Goal: Obtain resource: Download file/media

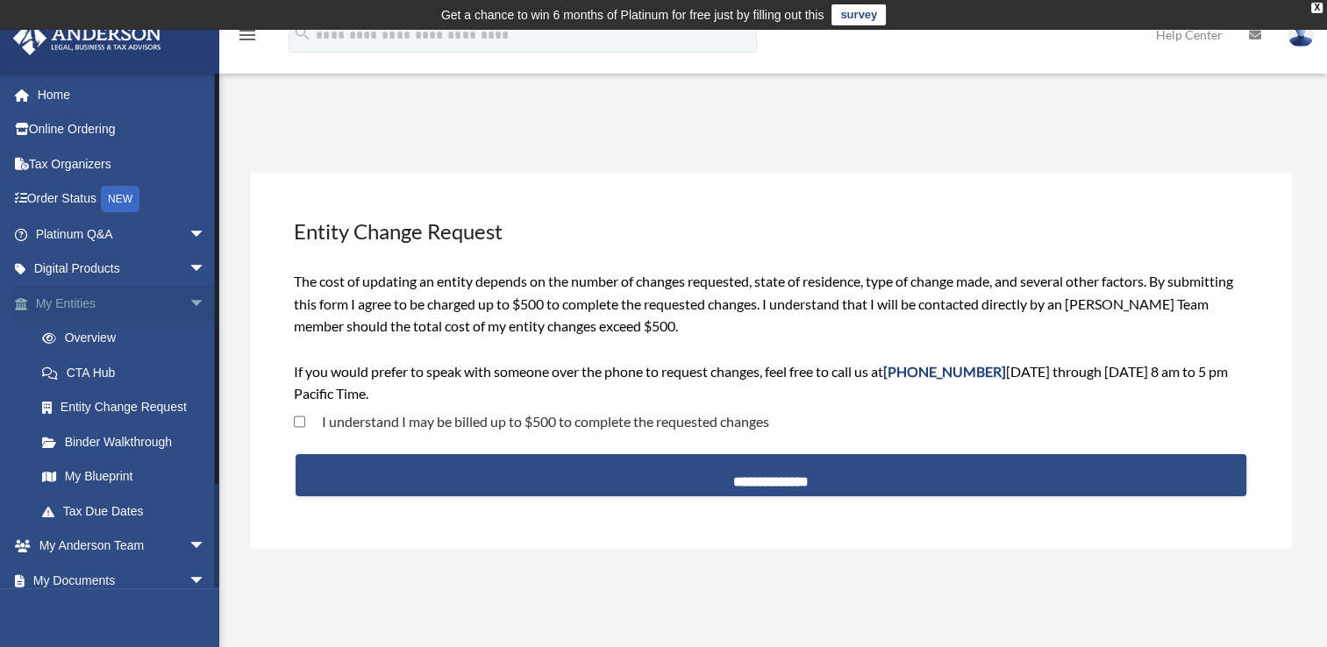
click at [189, 300] on span "arrow_drop_down" at bounding box center [206, 304] width 35 height 36
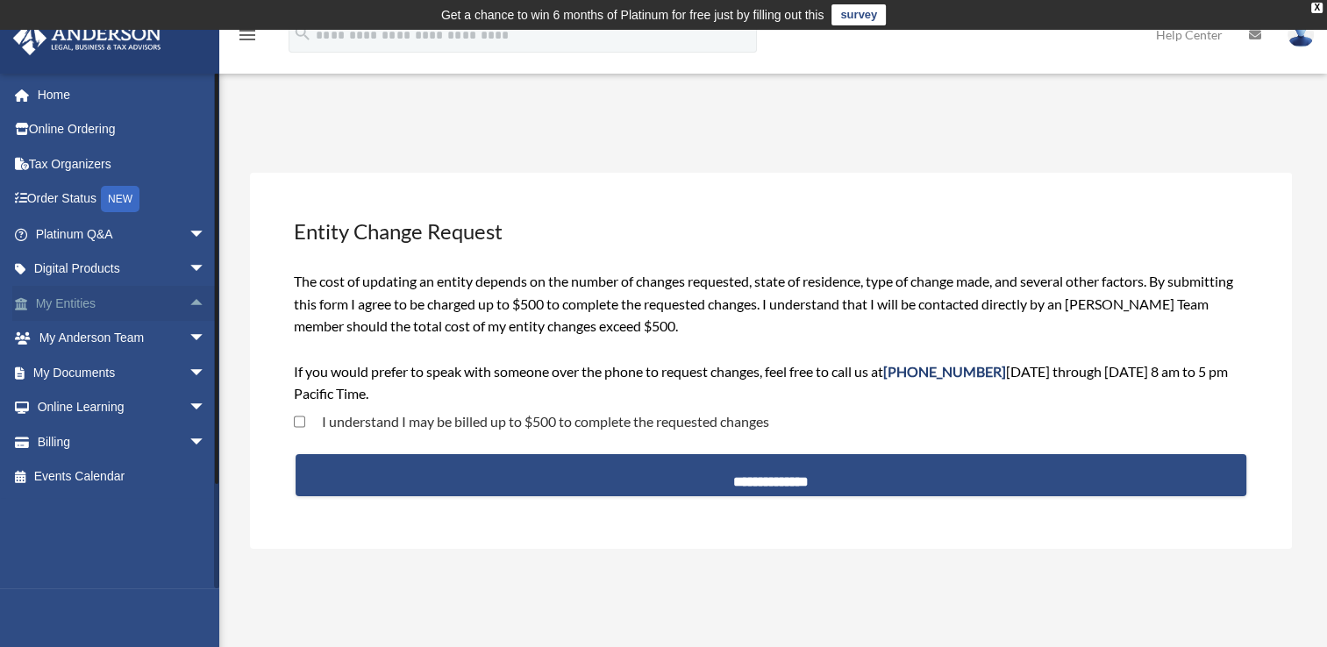
click at [189, 301] on span "arrow_drop_up" at bounding box center [206, 304] width 35 height 36
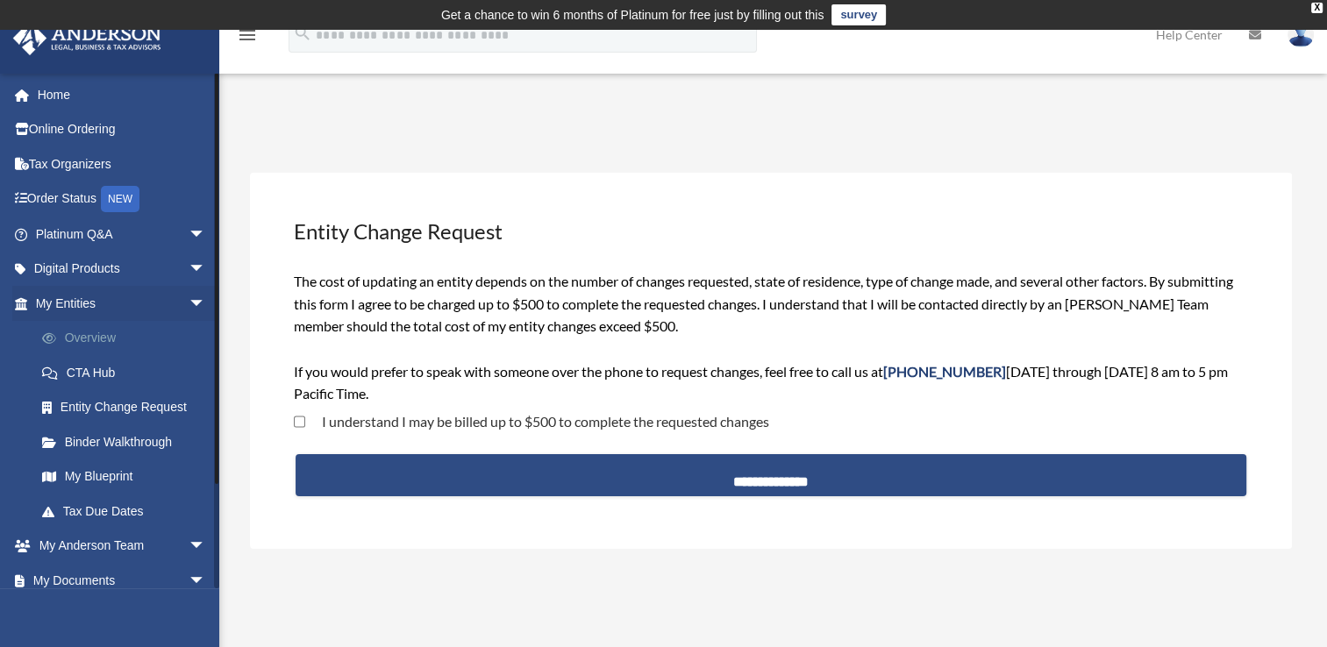
click at [114, 335] on link "Overview" at bounding box center [129, 338] width 208 height 35
click at [91, 339] on link "Overview" at bounding box center [129, 338] width 208 height 35
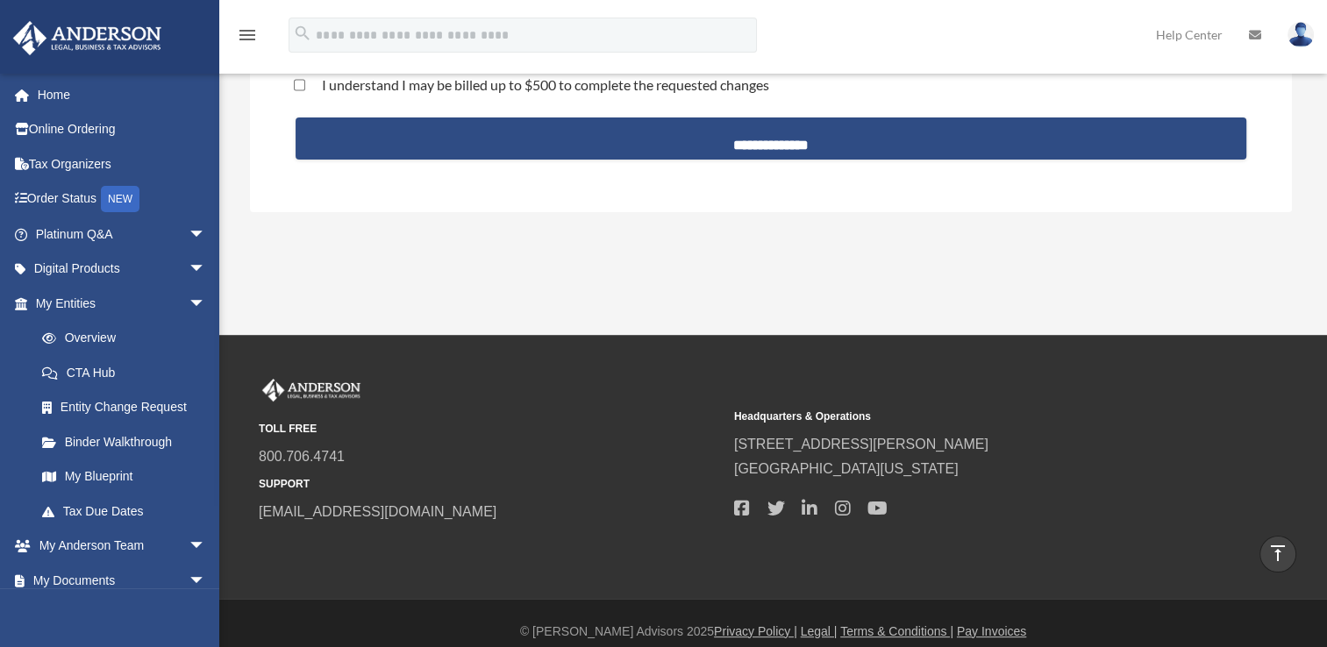
scroll to position [351, 0]
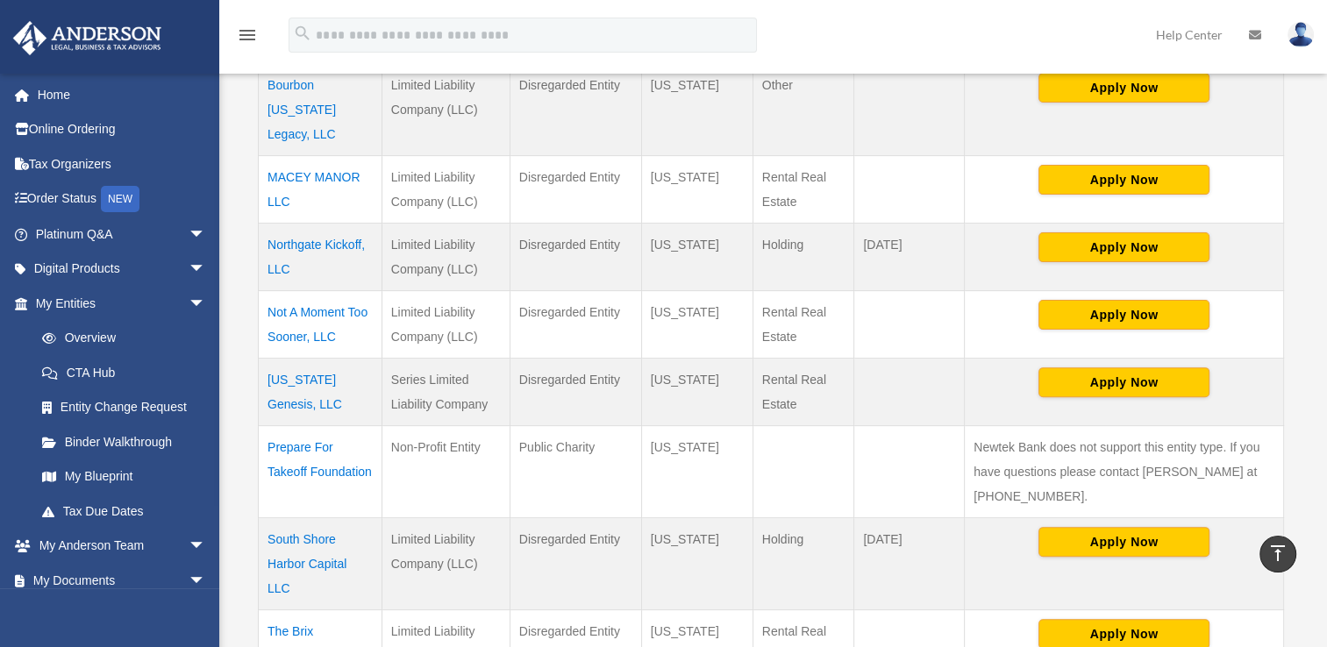
scroll to position [467, 0]
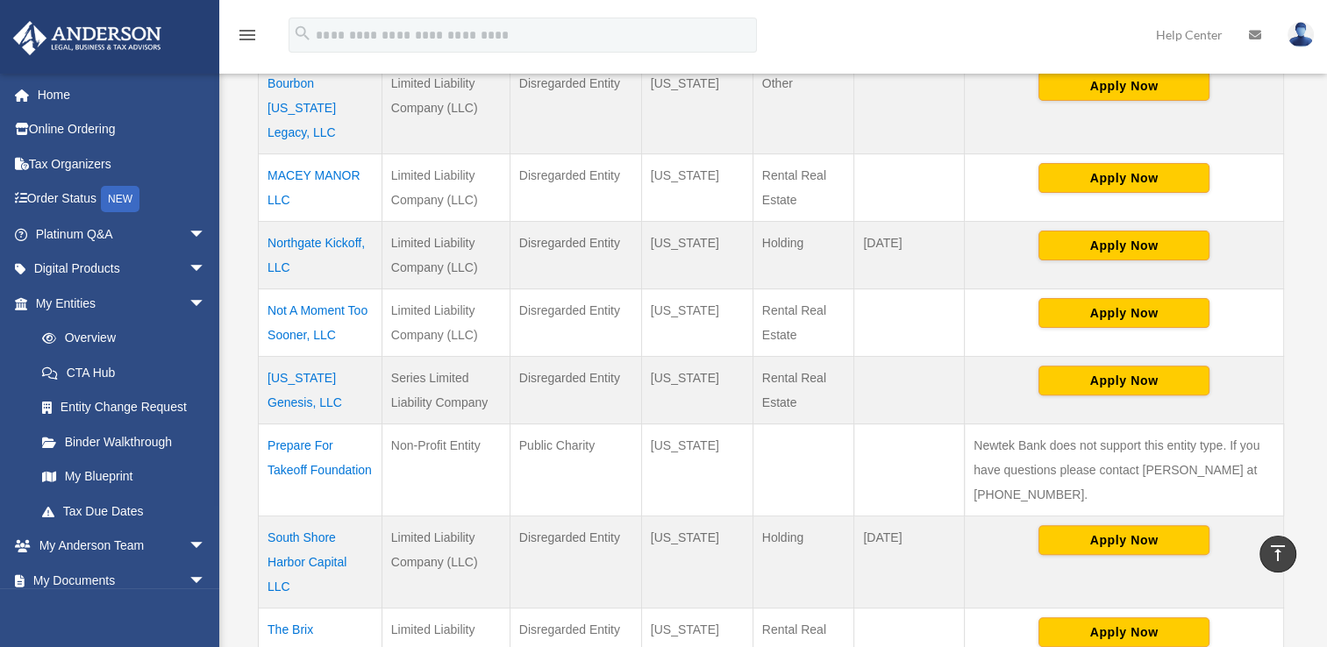
click at [315, 424] on td "Prepare For Takeoff Foundation" at bounding box center [321, 470] width 124 height 92
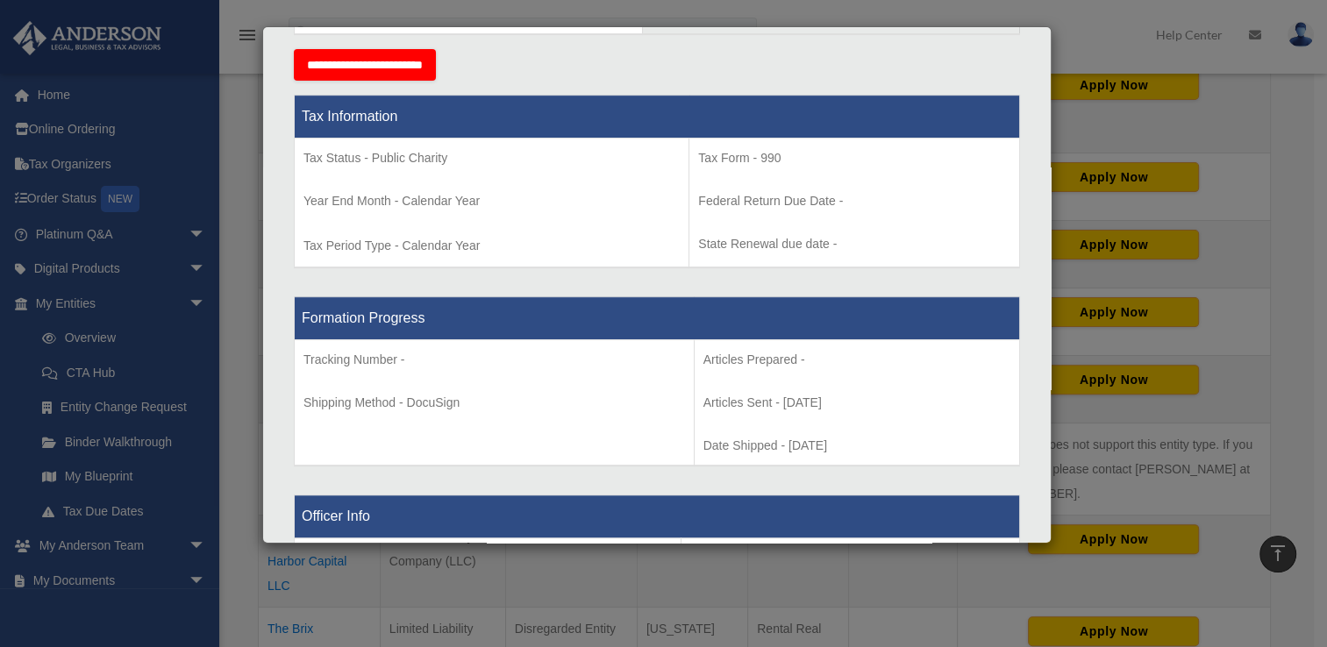
scroll to position [758, 0]
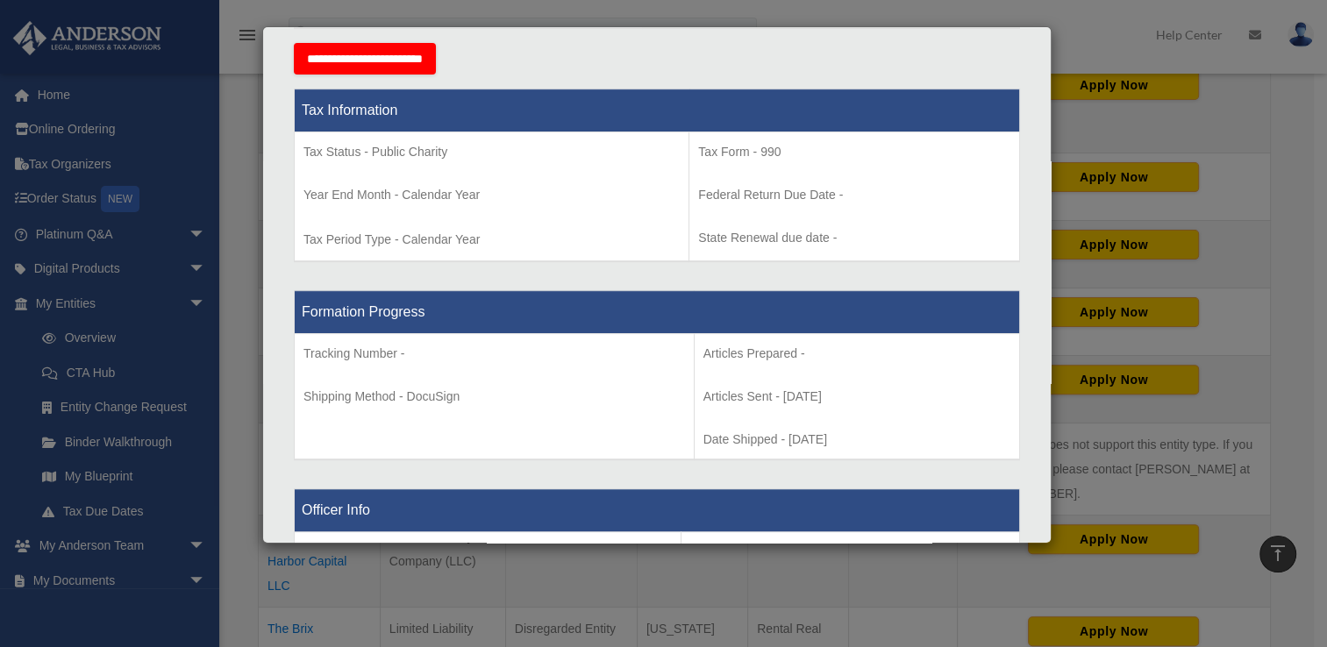
click at [1093, 50] on div "Details × Articles Sent Organizational Date" at bounding box center [663, 323] width 1327 height 647
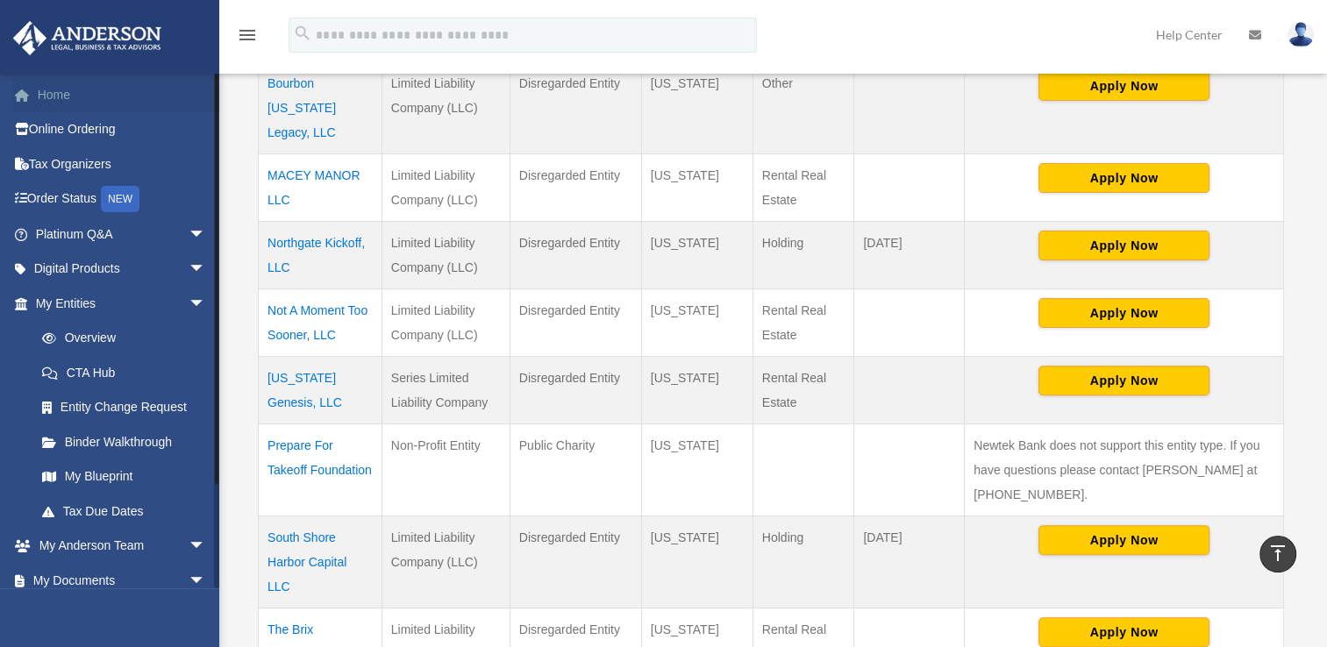
click at [64, 96] on link "Home" at bounding box center [122, 94] width 220 height 35
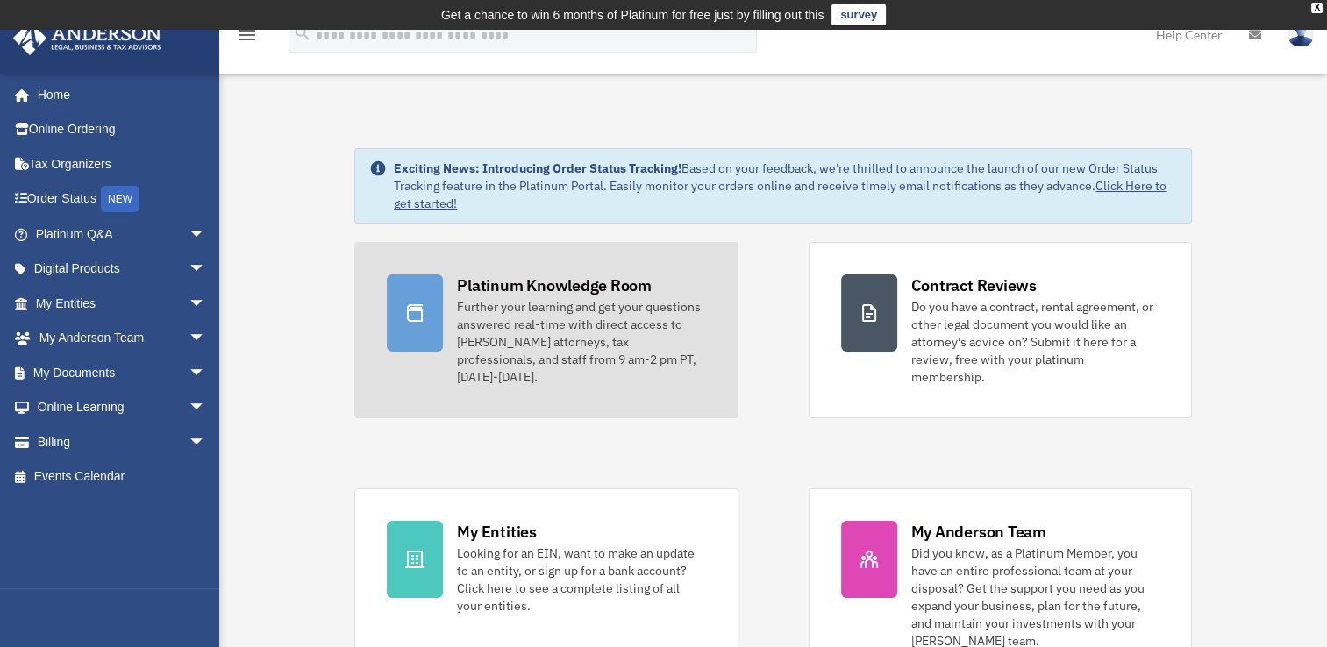
click at [578, 284] on div "Platinum Knowledge Room" at bounding box center [554, 286] width 195 height 22
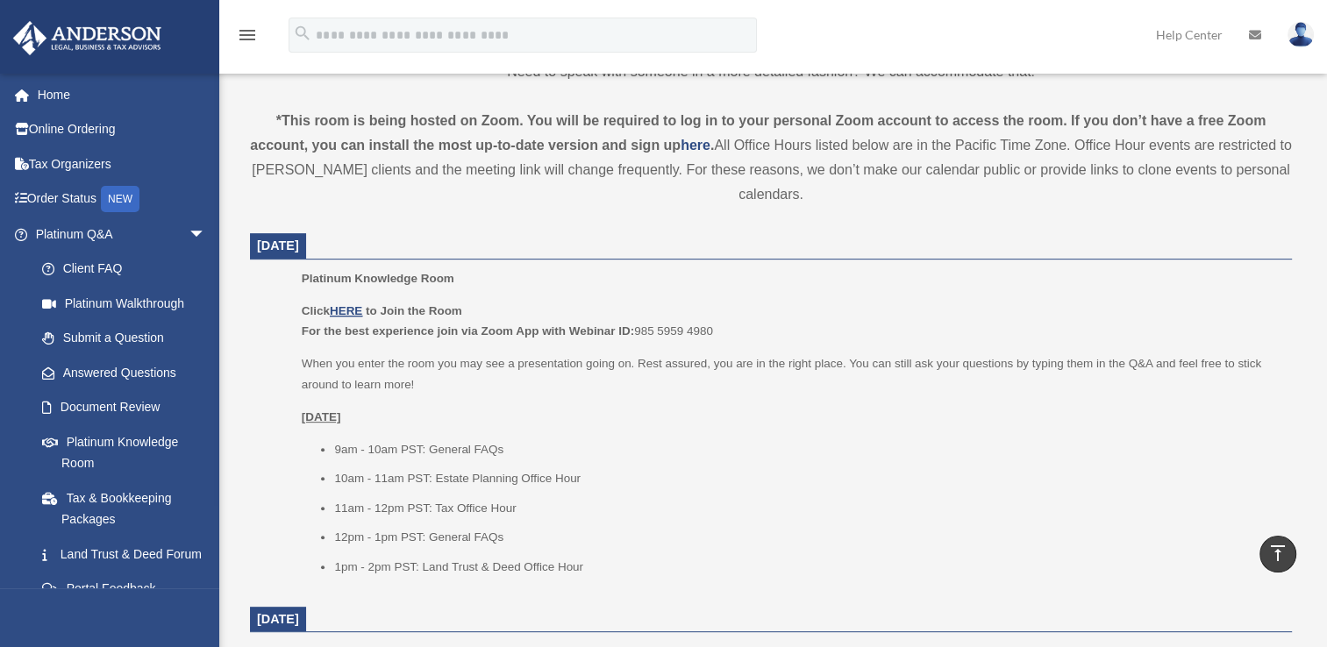
scroll to position [589, 0]
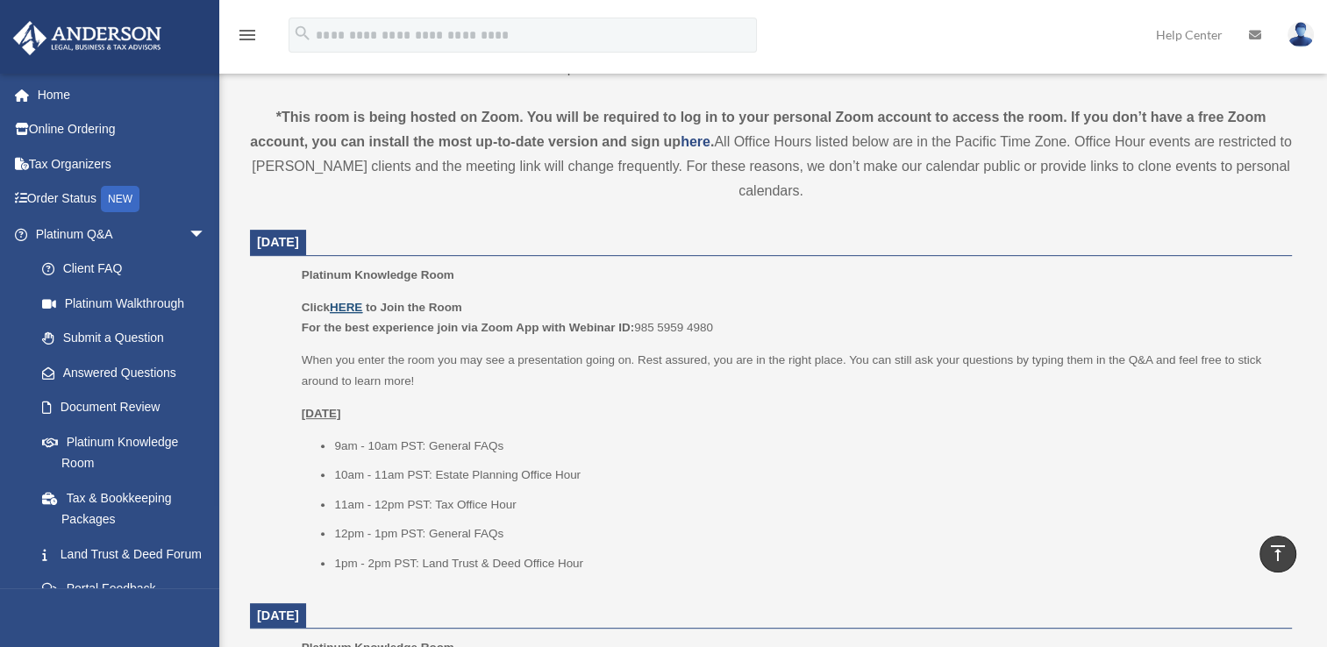
click at [348, 303] on u "HERE" at bounding box center [346, 307] width 32 height 13
click at [158, 373] on link "Answered Questions" at bounding box center [129, 372] width 208 height 35
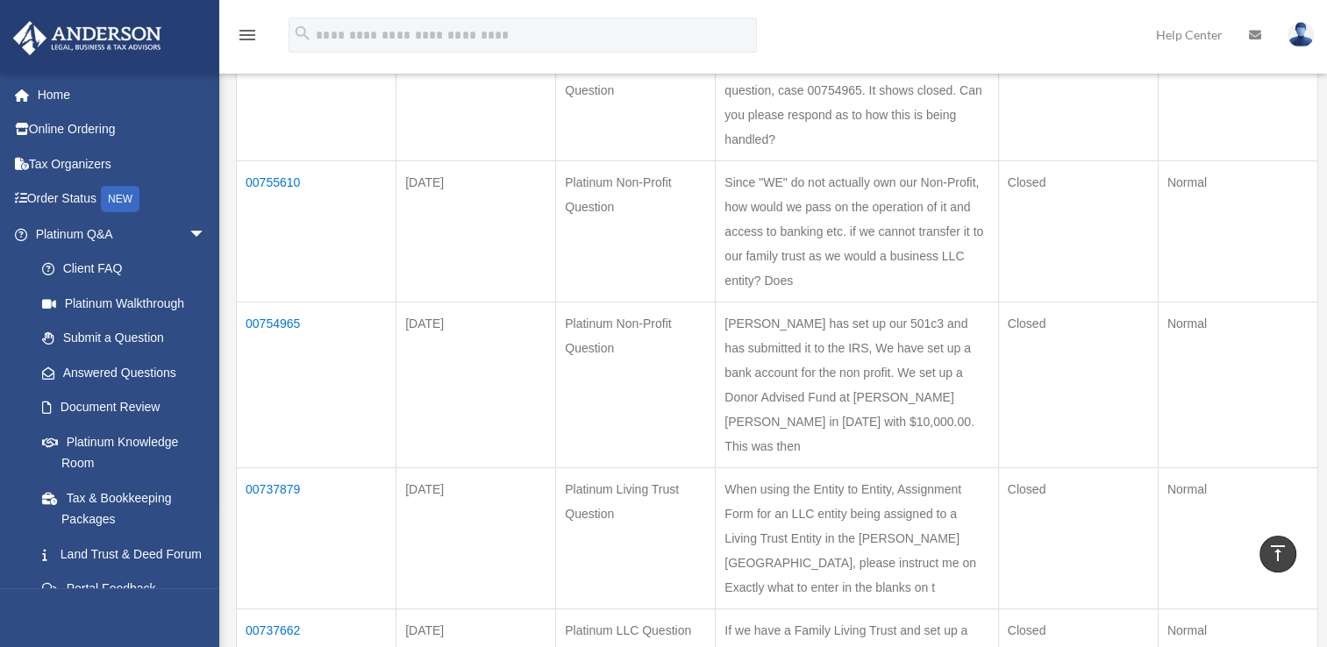
scroll to position [304, 0]
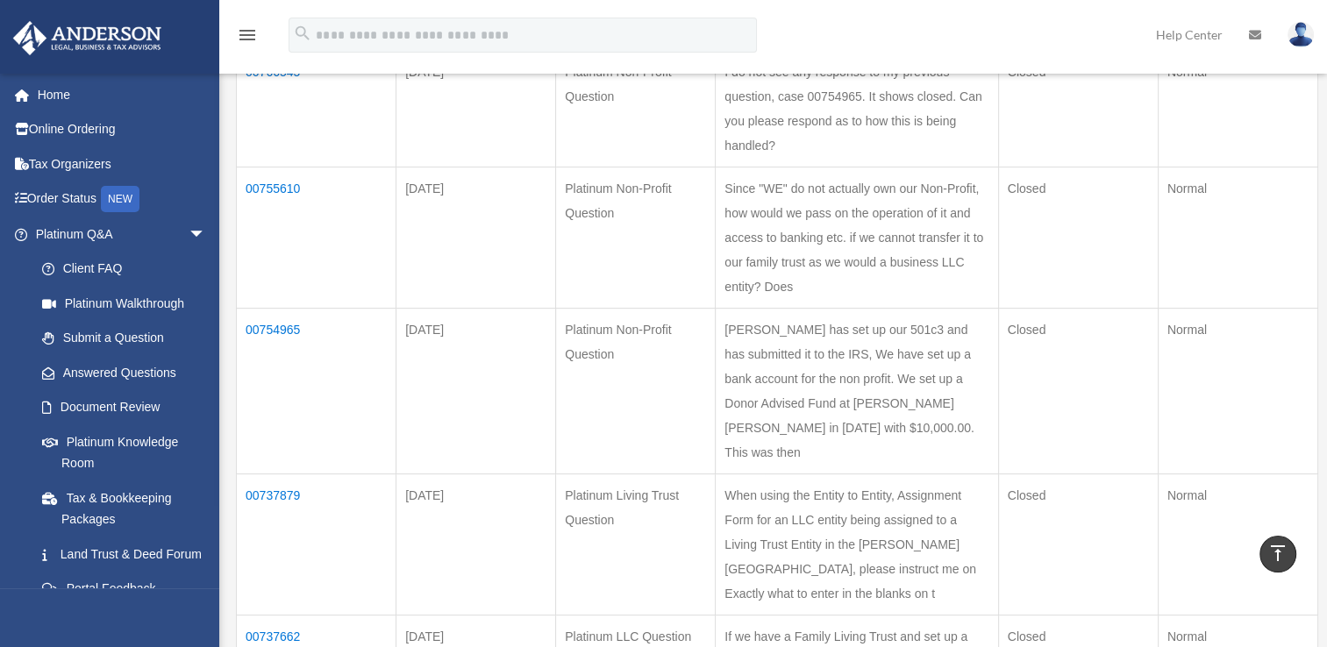
click at [280, 399] on td "00754965" at bounding box center [317, 392] width 160 height 166
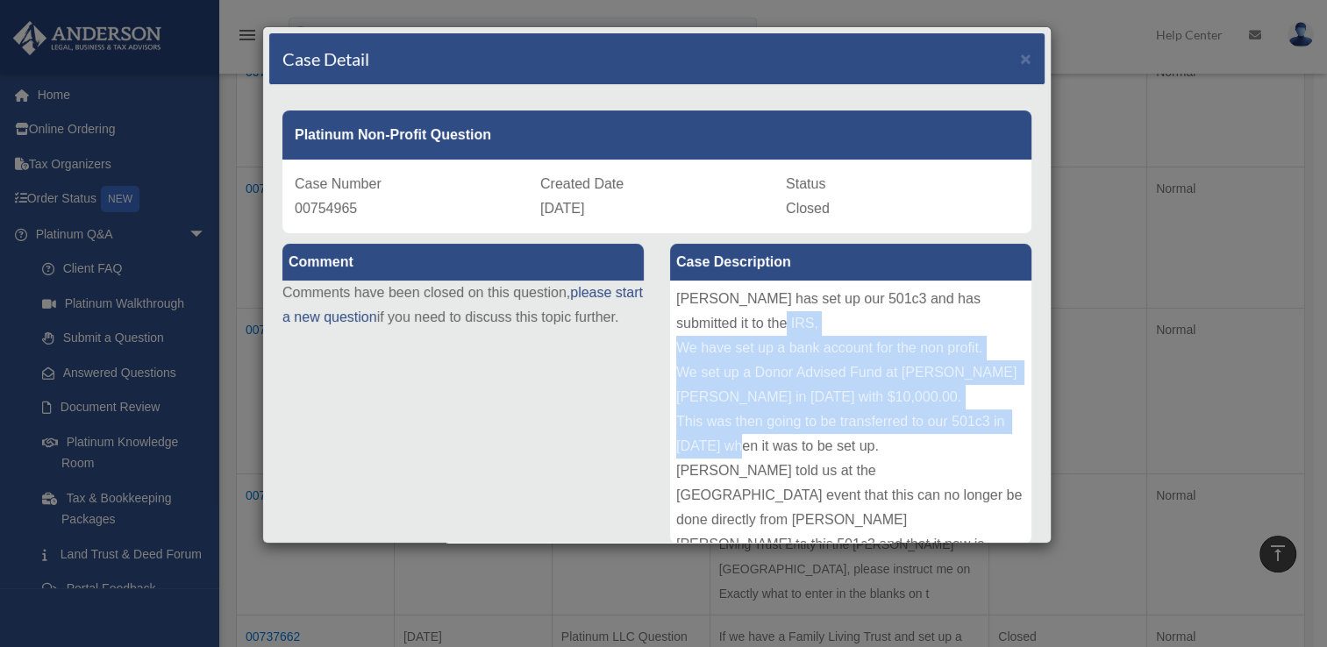
drag, startPoint x: 1002, startPoint y: 325, endPoint x: 1010, endPoint y: 435, distance: 110.8
click at [1010, 435] on div "Anderson has set up our 501c3 and has submitted it to the IRS, We have set up a…" at bounding box center [850, 412] width 361 height 263
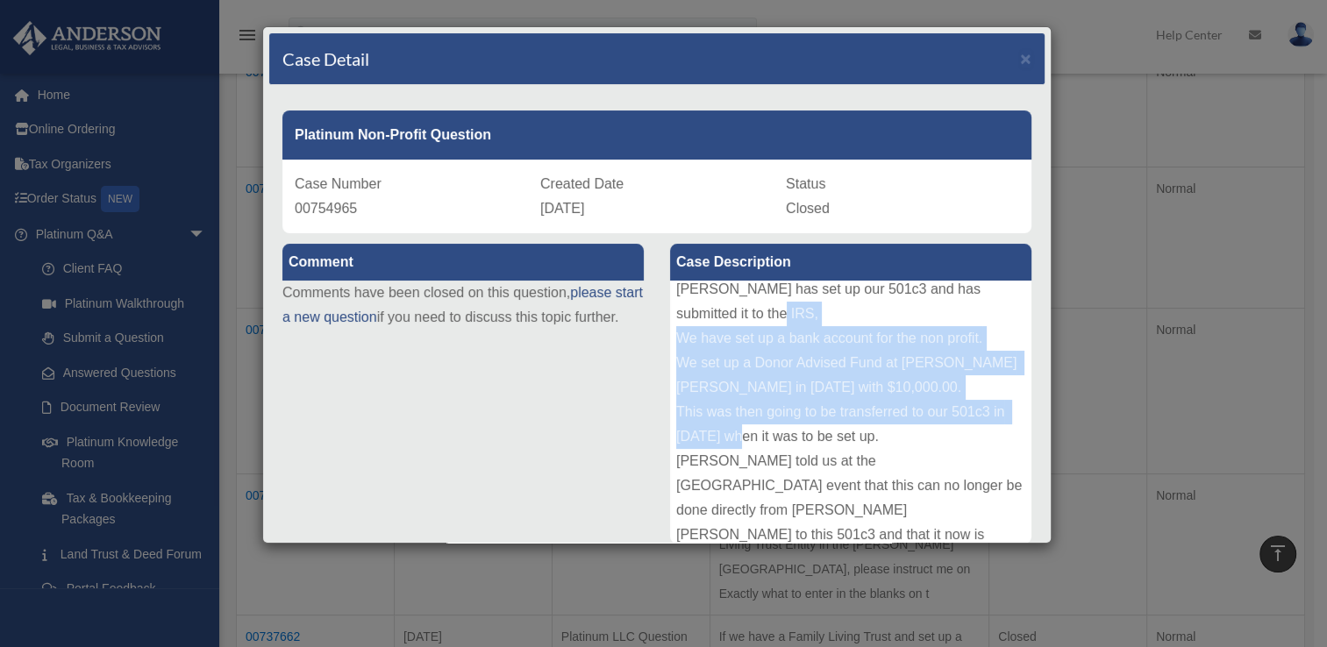
scroll to position [0, 0]
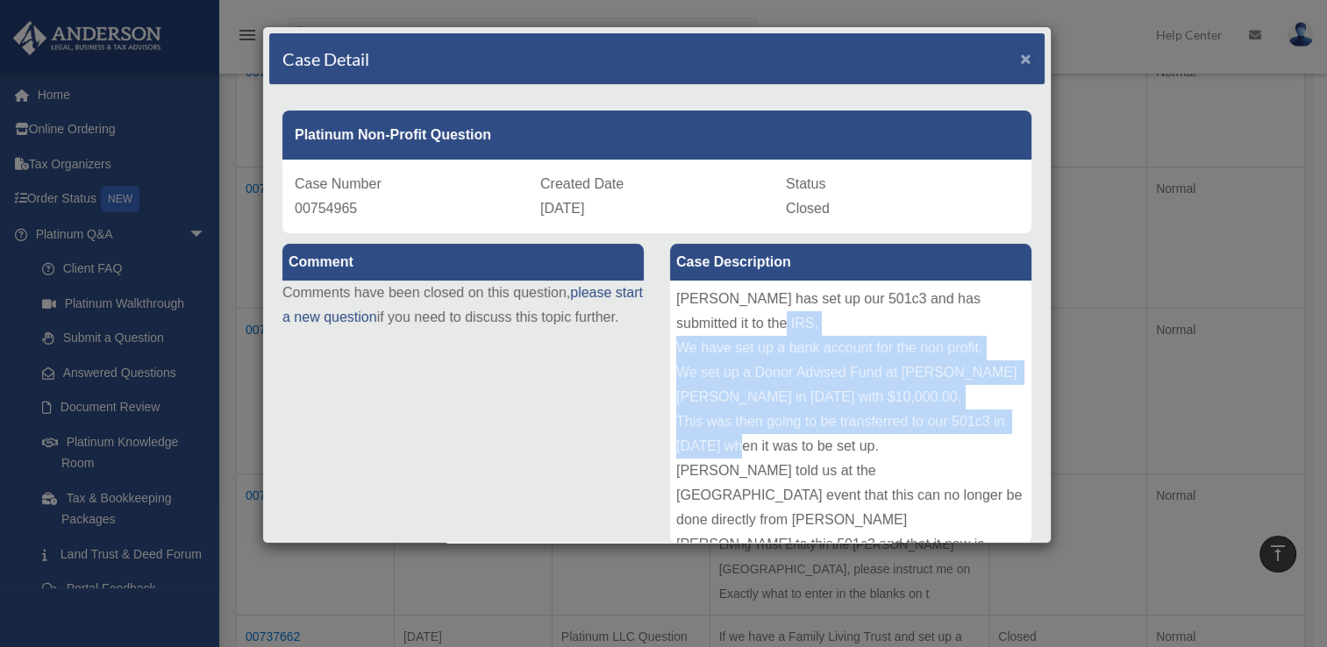
click at [1020, 56] on span "×" at bounding box center [1025, 58] width 11 height 20
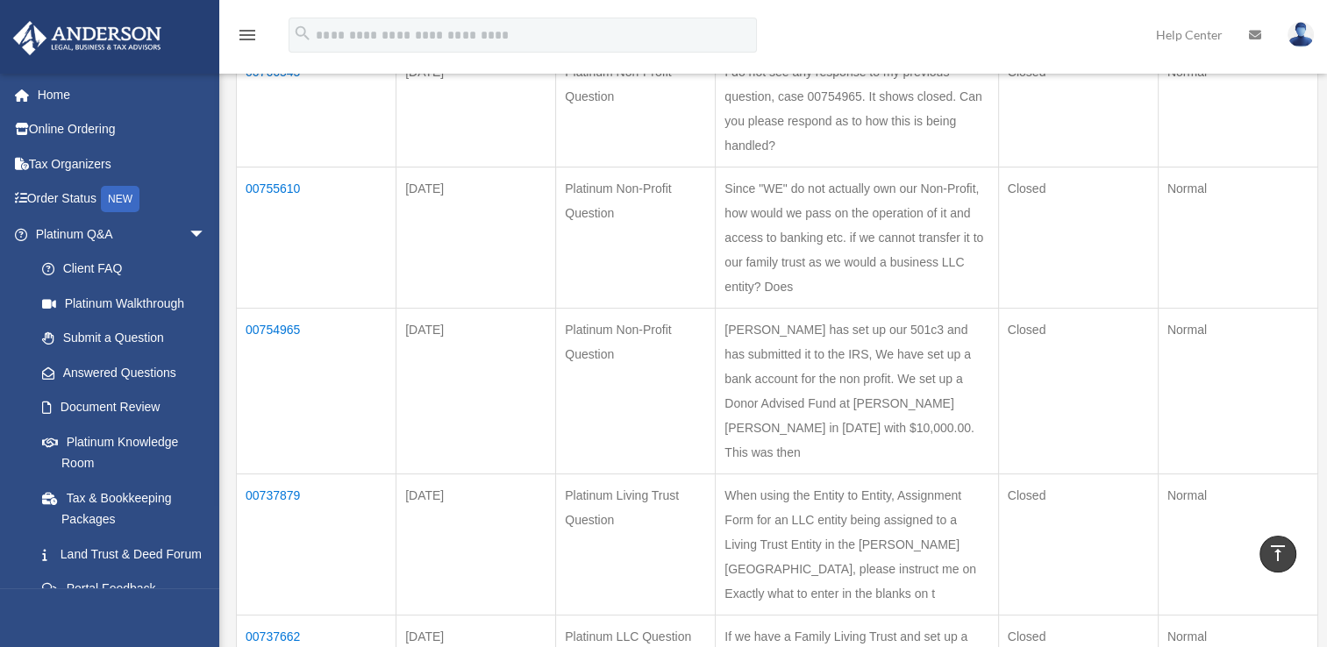
click at [266, 206] on td "00755610" at bounding box center [317, 238] width 160 height 141
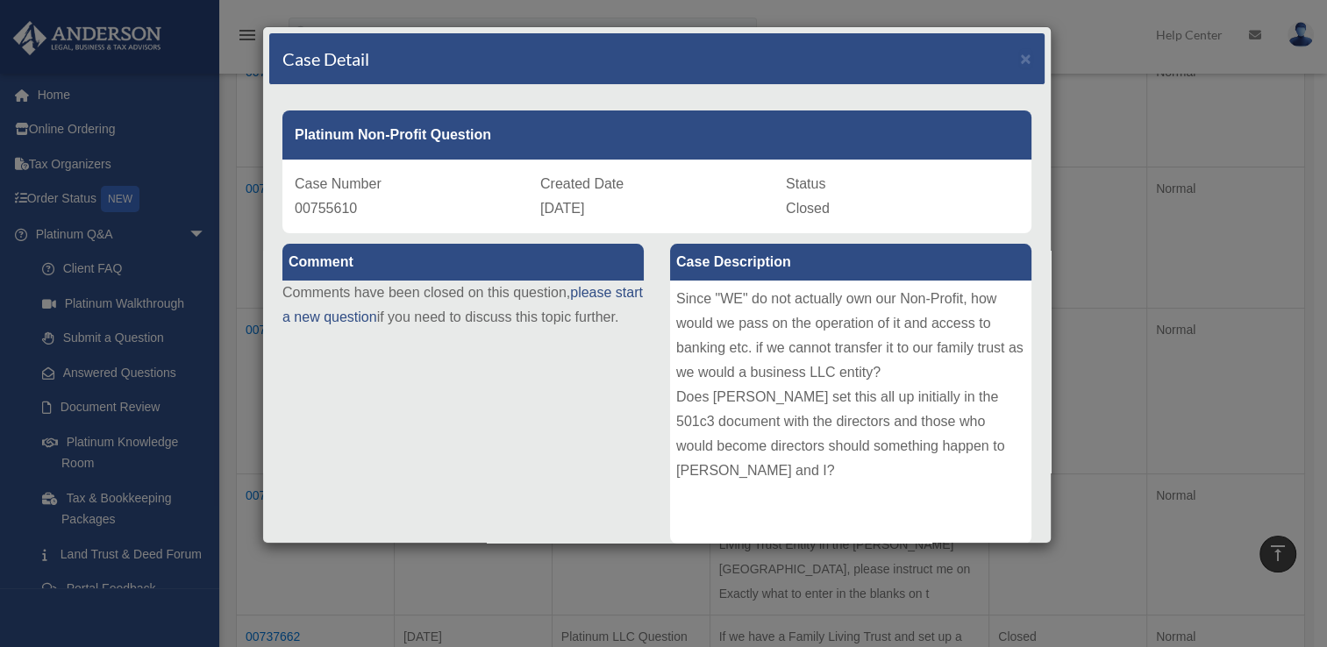
click at [544, 595] on div "Case Detail × Platinum Non-Profit Question Case Number 00755610 Created Date Oc…" at bounding box center [663, 323] width 1327 height 647
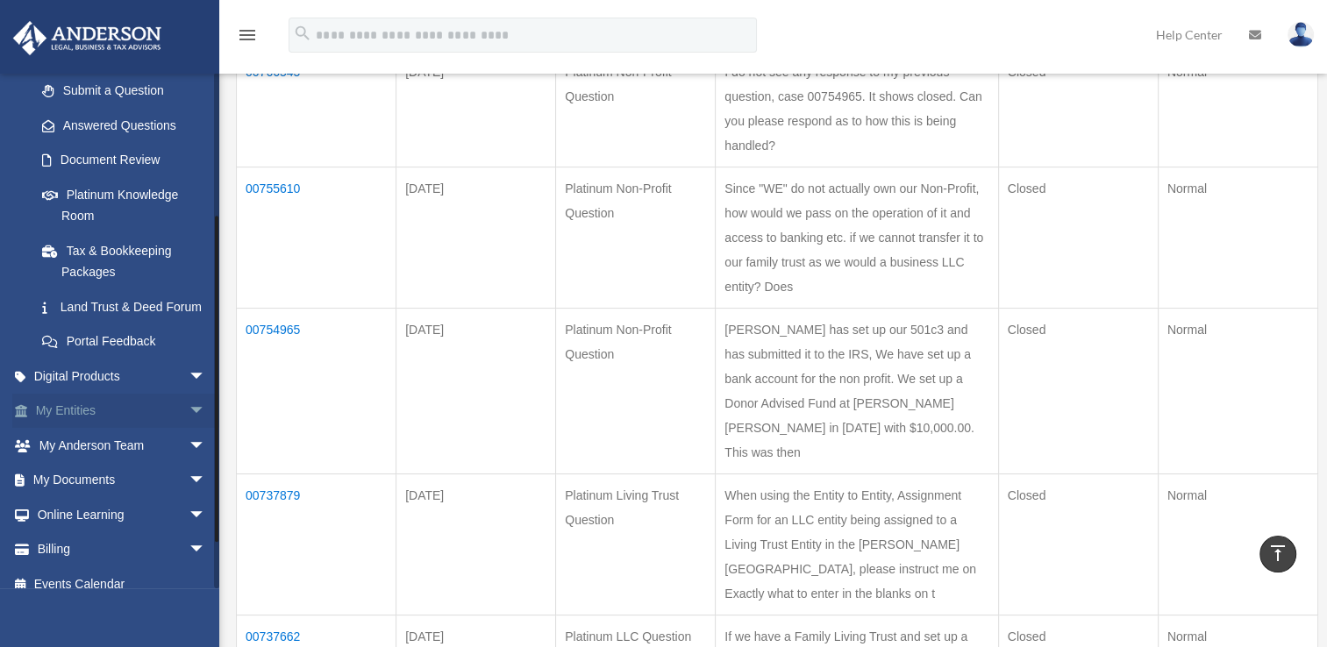
scroll to position [285, 0]
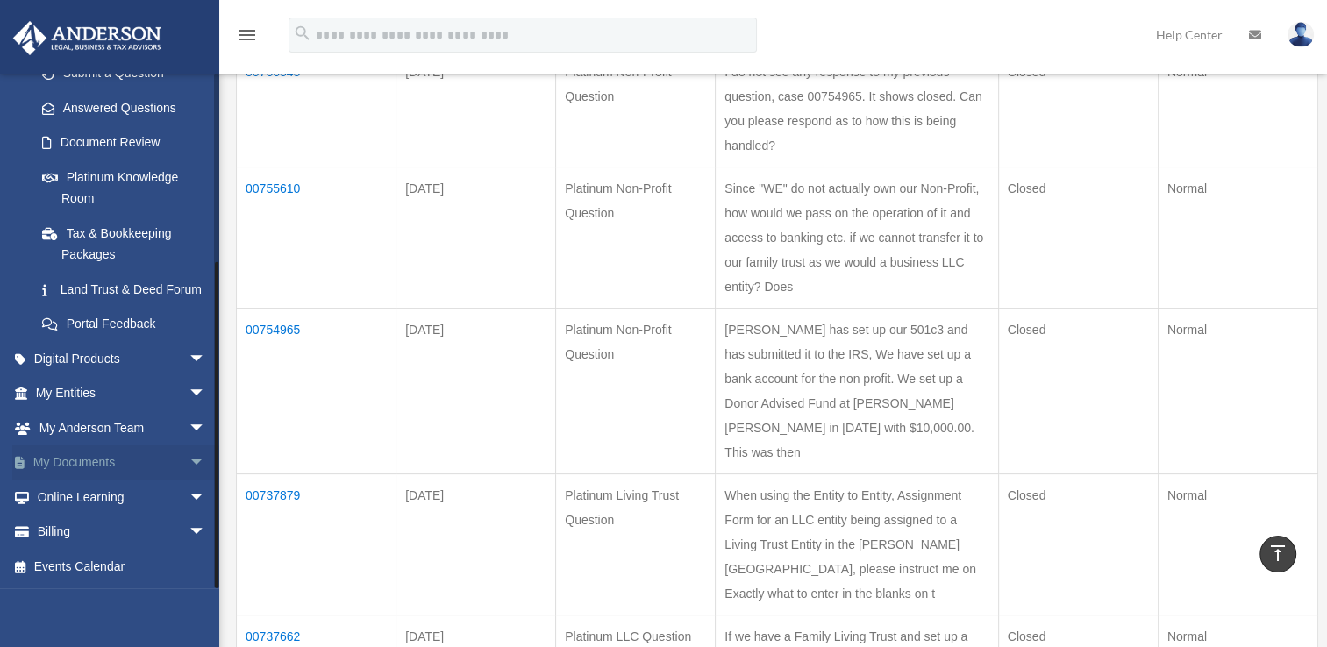
drag, startPoint x: 216, startPoint y: 186, endPoint x: 209, endPoint y: 454, distance: 268.5
click at [209, 454] on div "castlepropmgmt@gmail.com Sign Out castlepropmgmt@gmail.com Home Online Ordering…" at bounding box center [109, 331] width 219 height 516
click at [189, 461] on span "arrow_drop_down" at bounding box center [206, 464] width 35 height 36
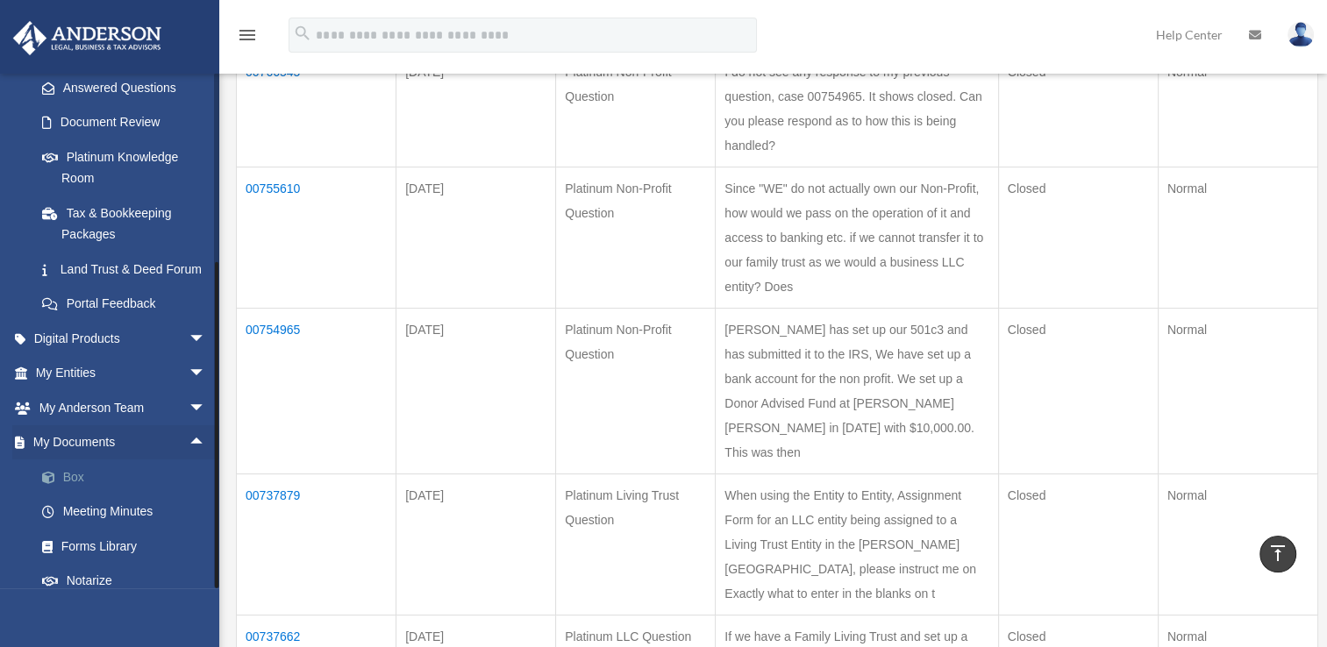
click at [88, 495] on link "Box" at bounding box center [129, 477] width 208 height 35
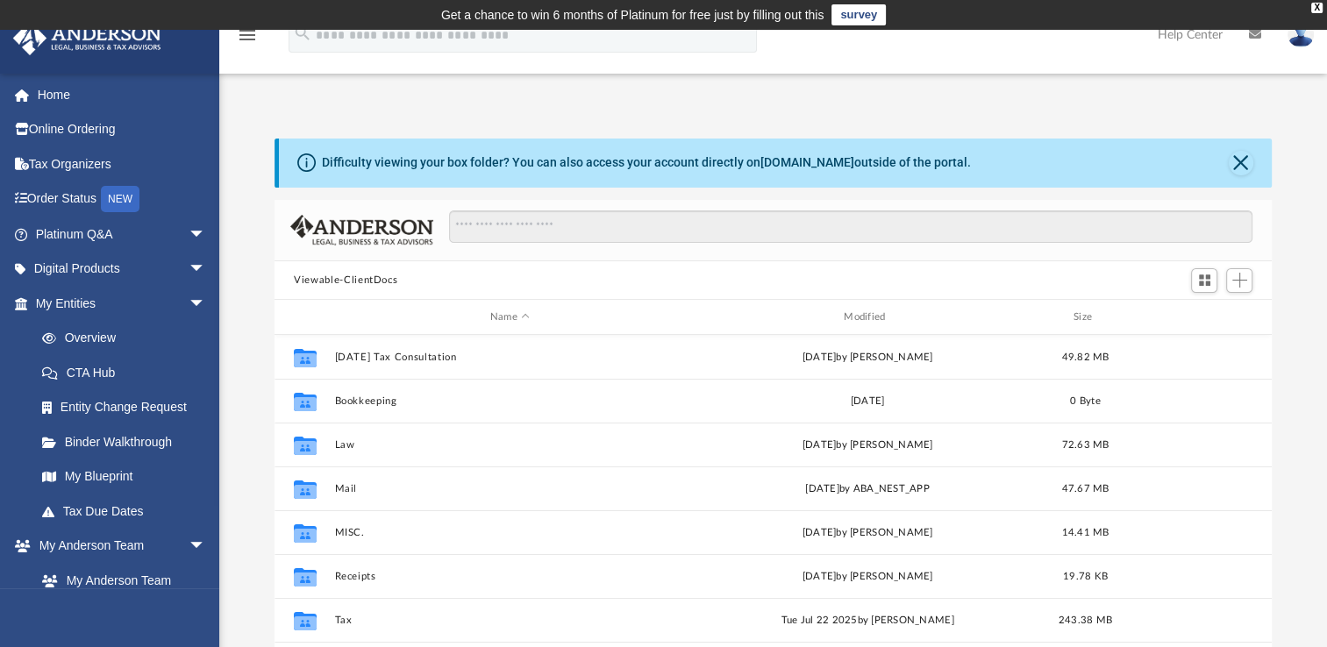
scroll to position [385, 982]
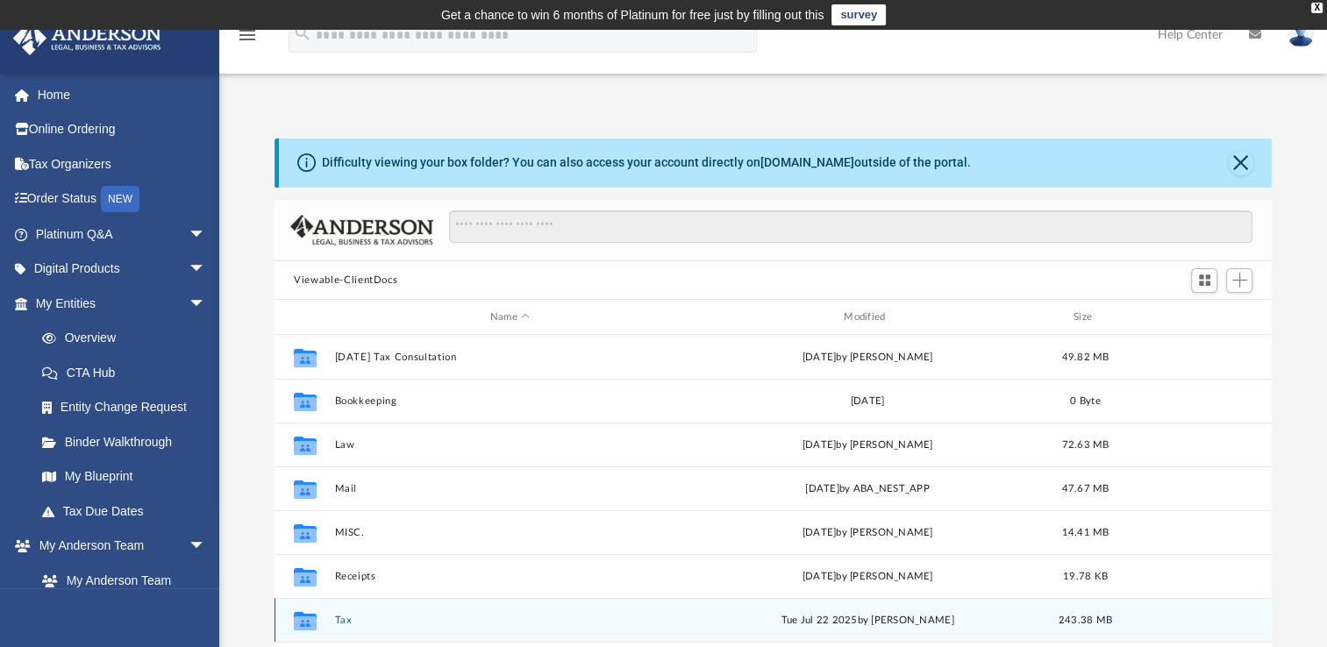
click at [345, 621] on button "Tax" at bounding box center [510, 620] width 350 height 11
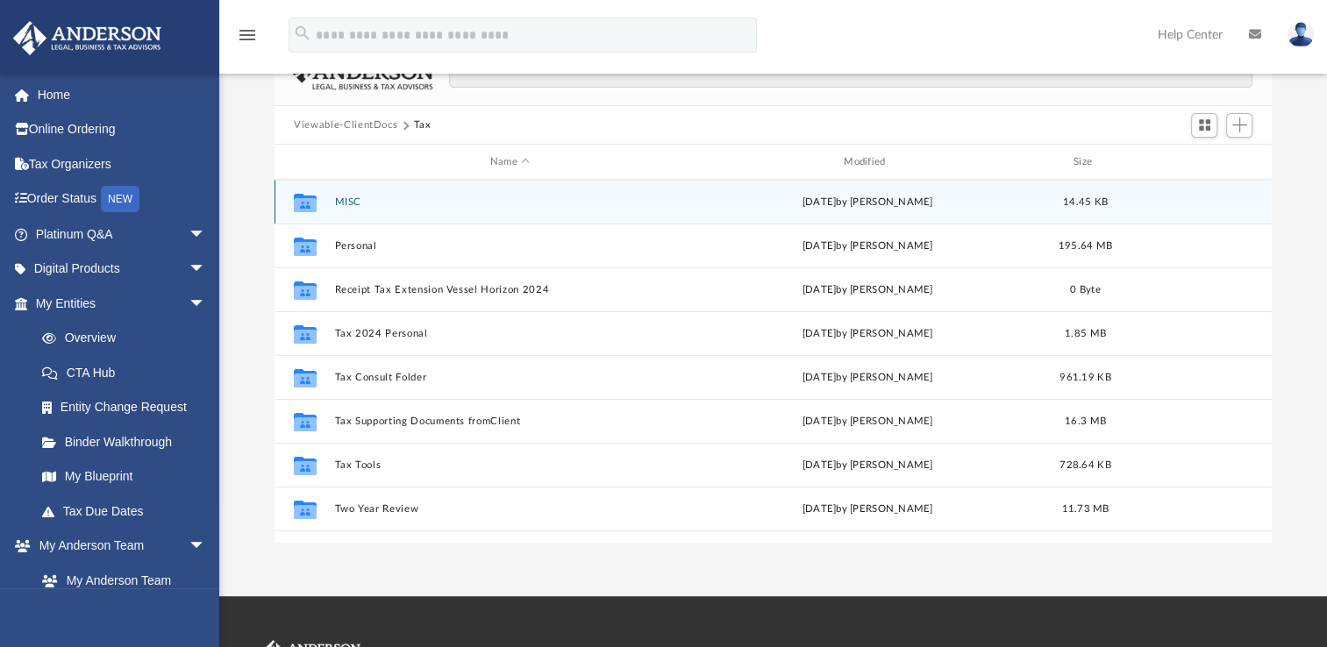
scroll to position [161, 0]
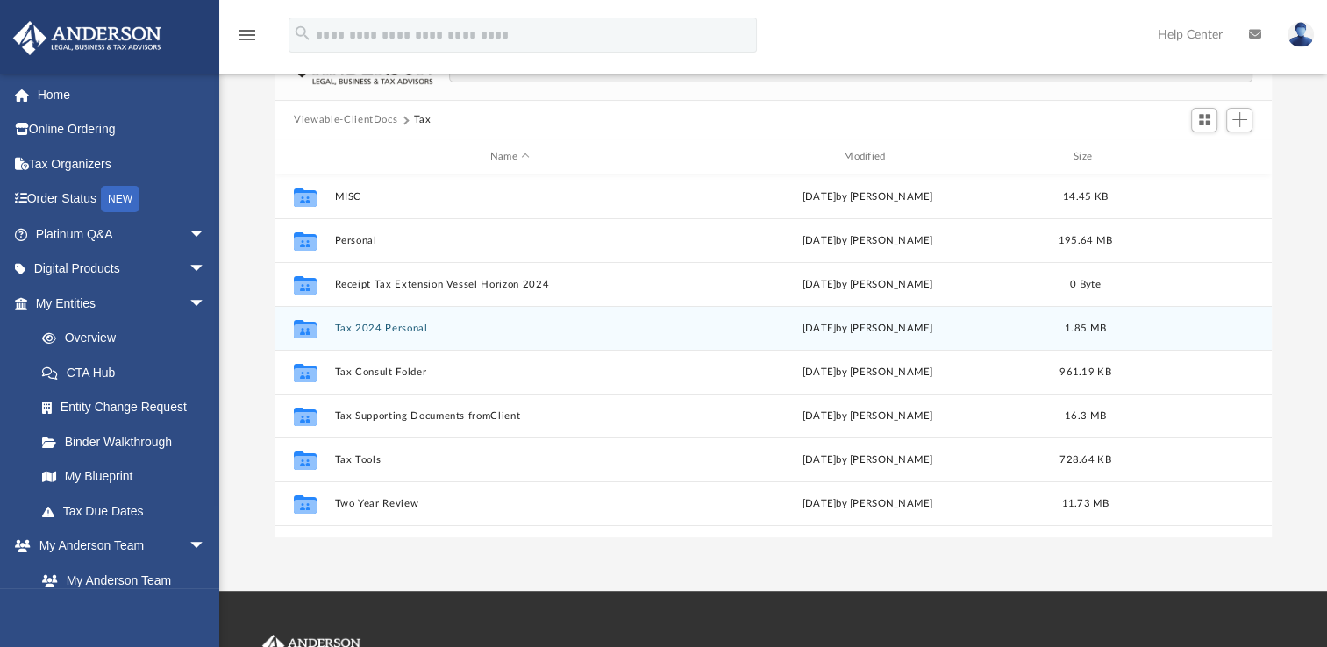
click at [309, 326] on icon "grid" at bounding box center [305, 332] width 23 height 14
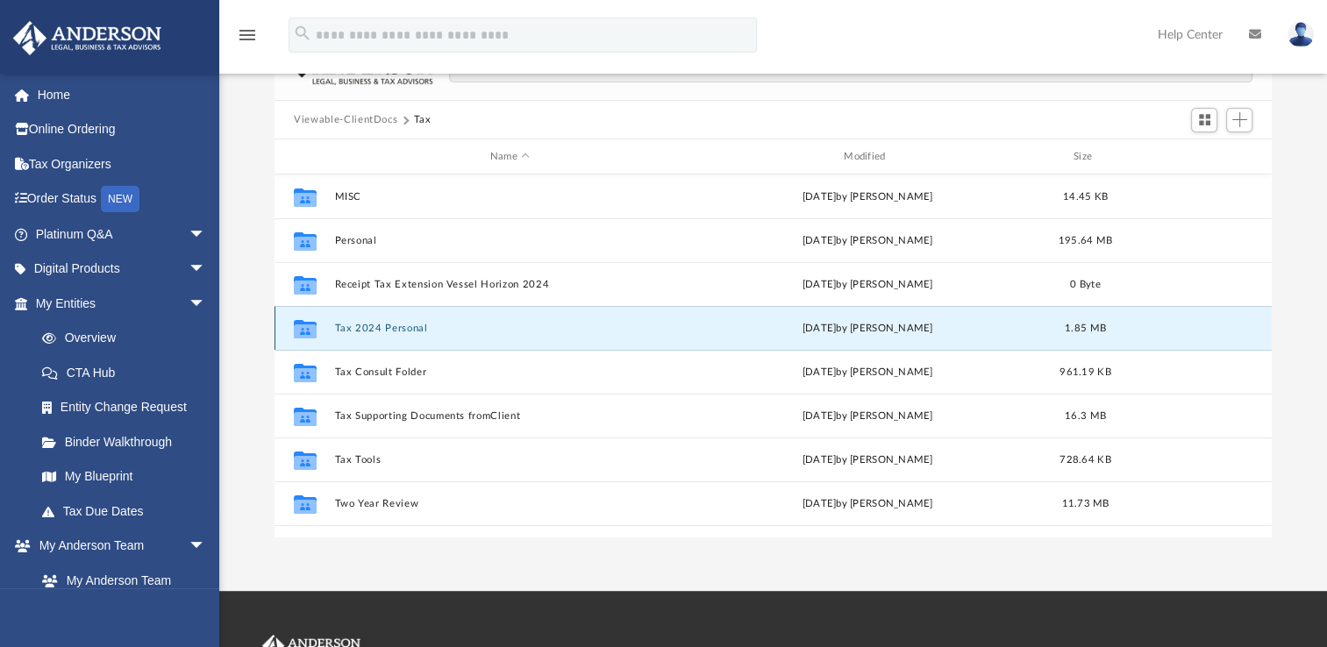
click at [375, 328] on button "Tax 2024 Personal" at bounding box center [510, 328] width 350 height 11
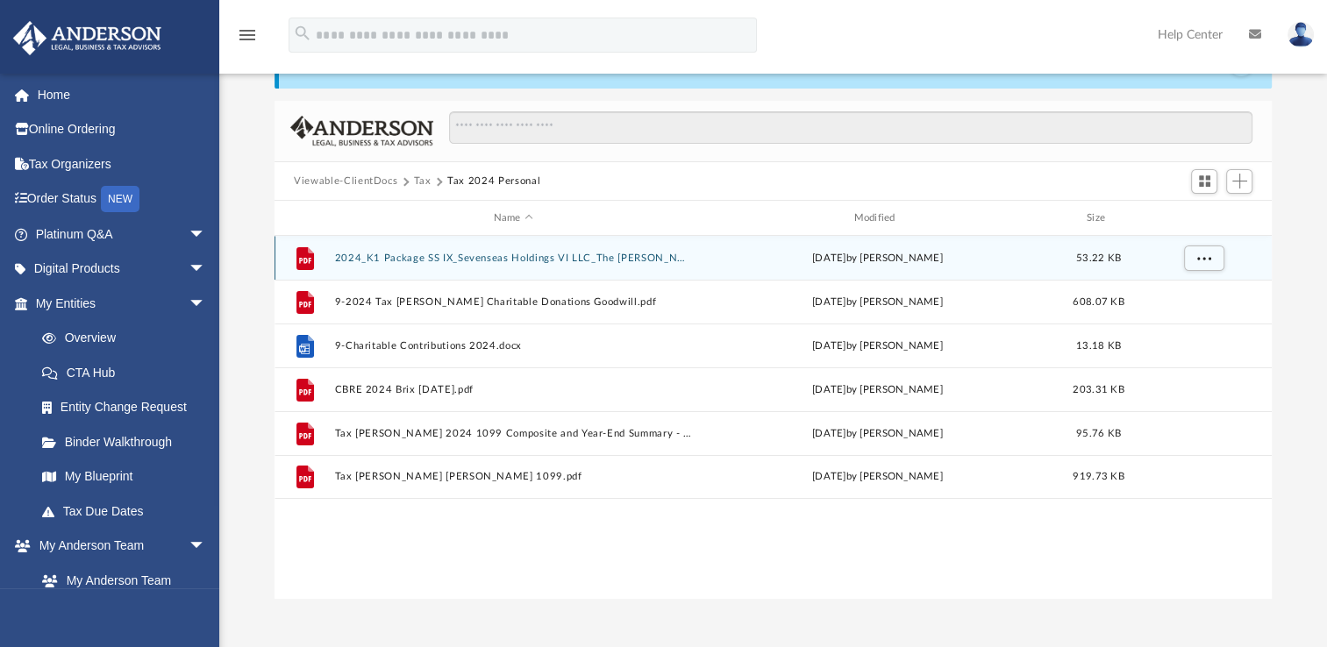
scroll to position [0, 0]
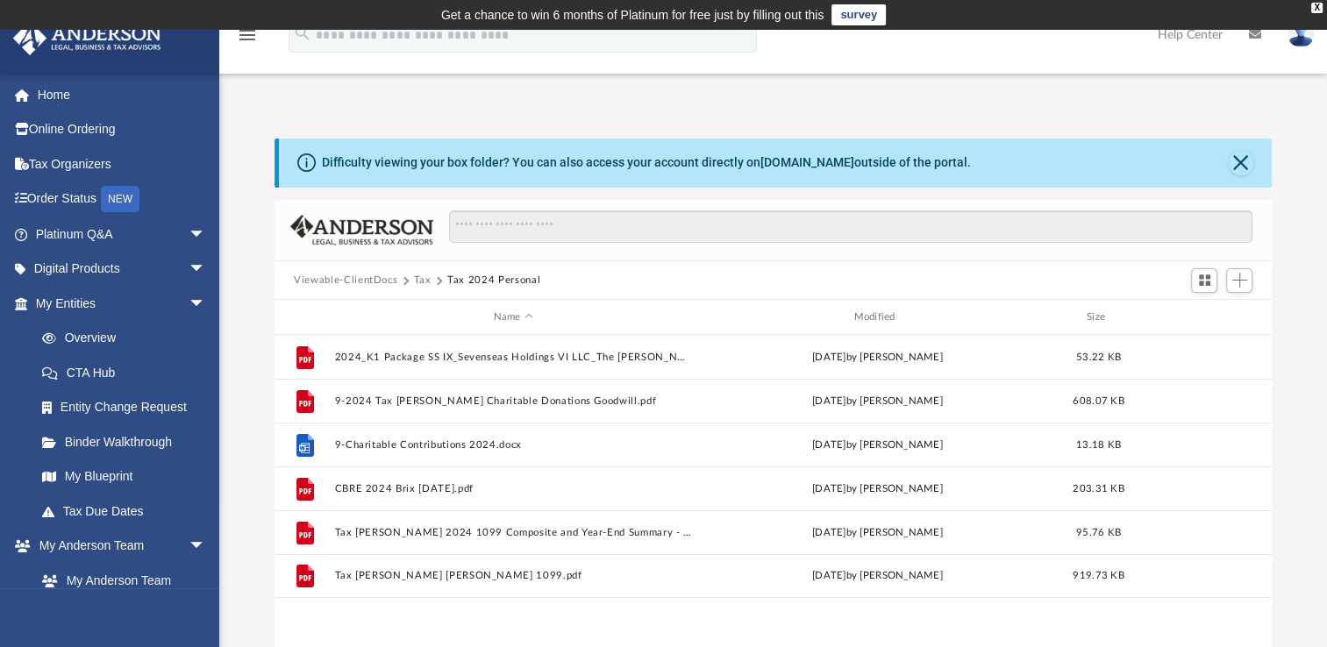
click at [401, 277] on span "Viewable-ClientDocs" at bounding box center [354, 281] width 120 height 16
click at [404, 282] on span at bounding box center [404, 280] width 9 height 9
click at [1246, 163] on button "Close" at bounding box center [1241, 163] width 25 height 25
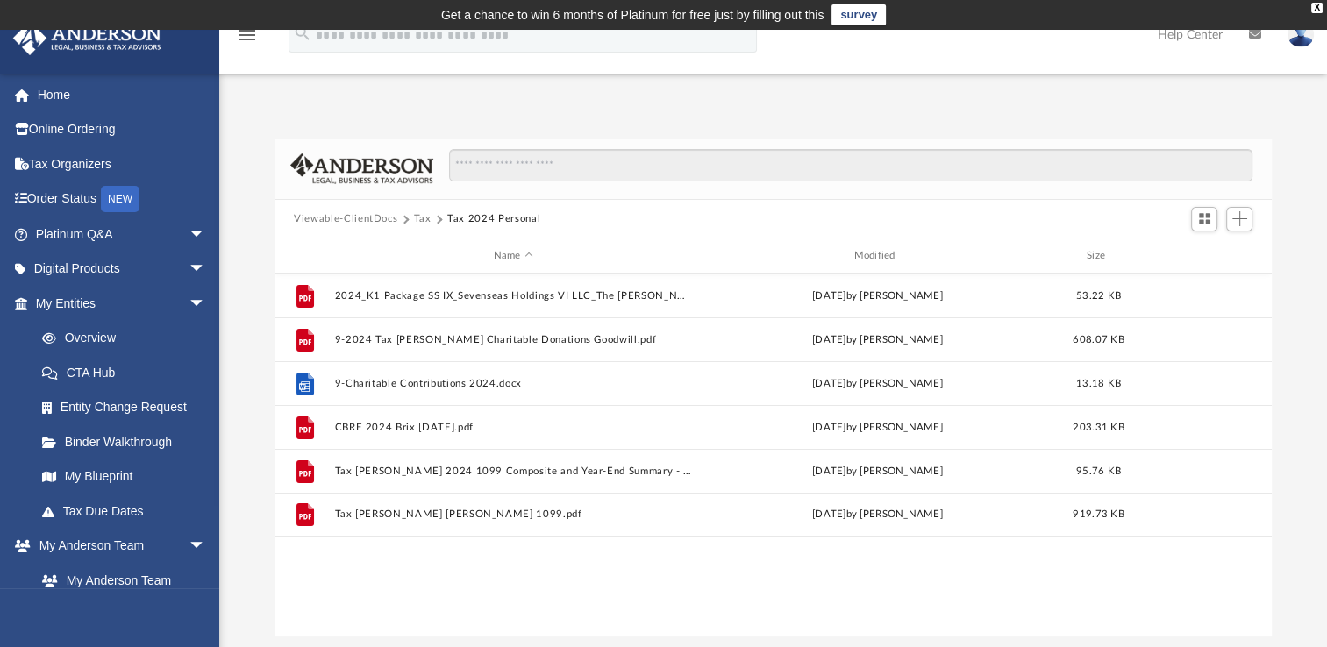
click at [407, 218] on span "Viewable-ClientDocs" at bounding box center [354, 219] width 120 height 16
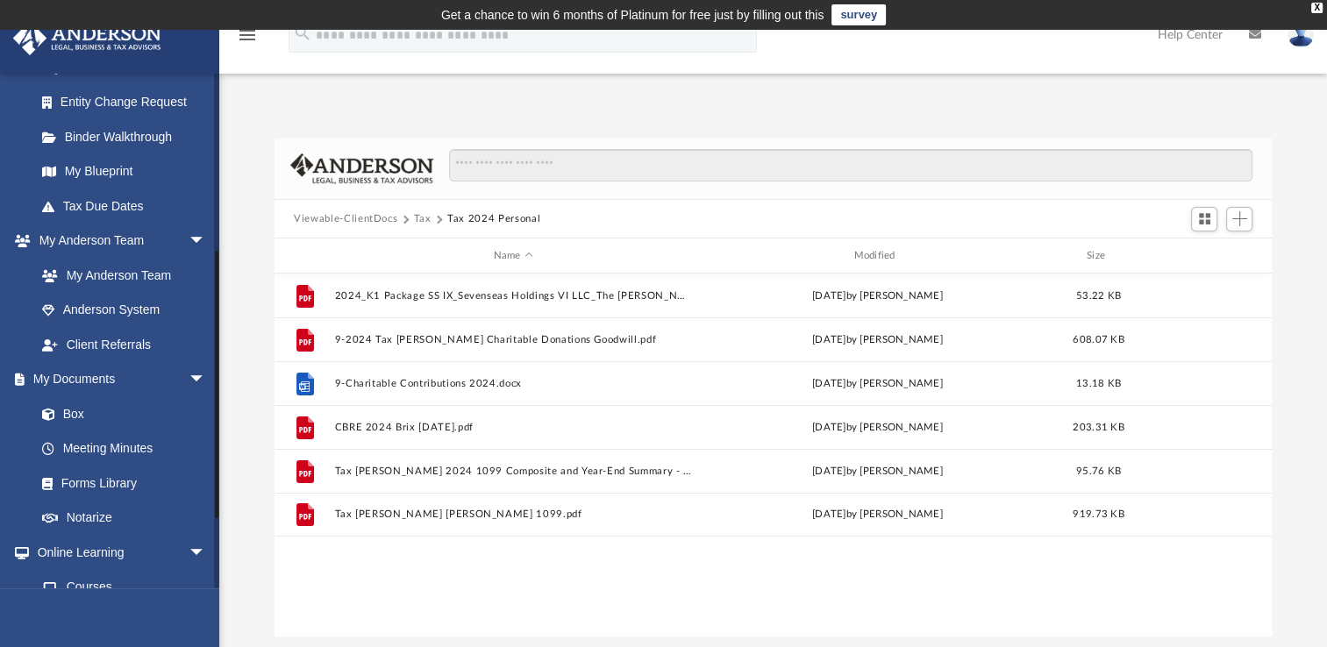
scroll to position [332, 0]
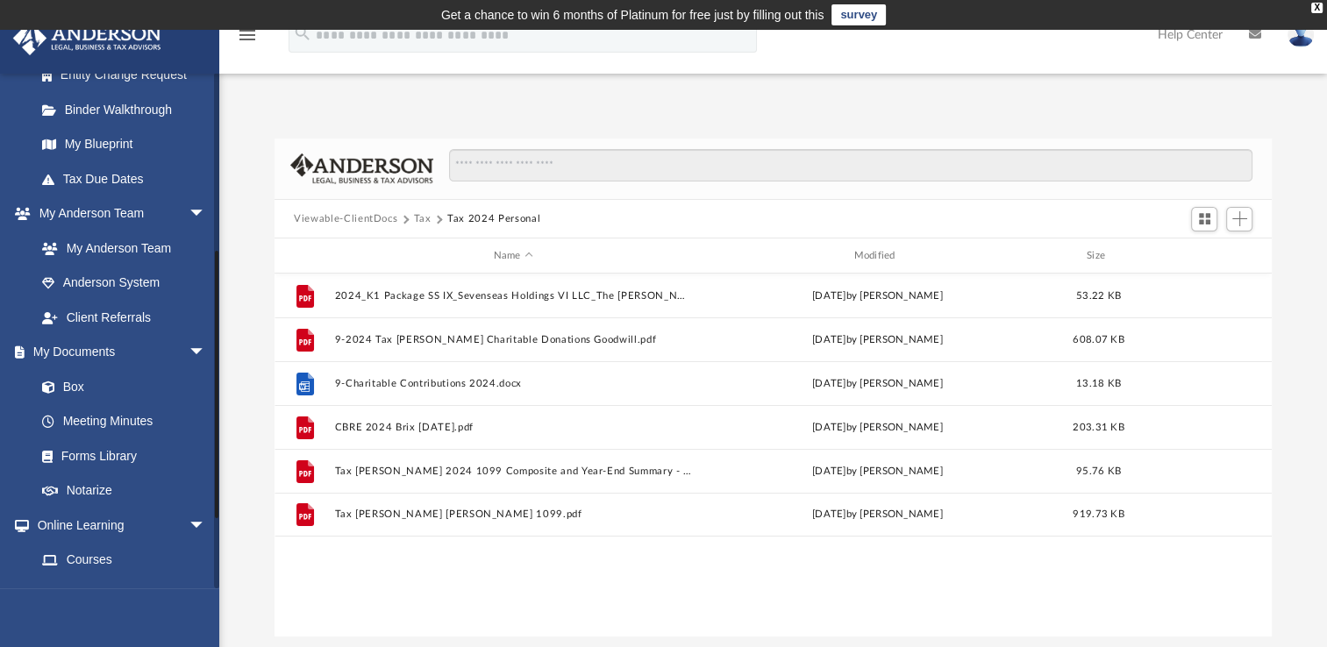
drag, startPoint x: 221, startPoint y: 331, endPoint x: 233, endPoint y: 490, distance: 160.1
click at [233, 490] on div "App castlepropmgmt@gmail.com Sign Out castlepropmgmt@gmail.com Home Online Orde…" at bounding box center [663, 360] width 1327 height 554
click at [82, 385] on link "Box" at bounding box center [129, 386] width 208 height 35
click at [484, 211] on button "Tax 2024 Personal" at bounding box center [493, 219] width 93 height 16
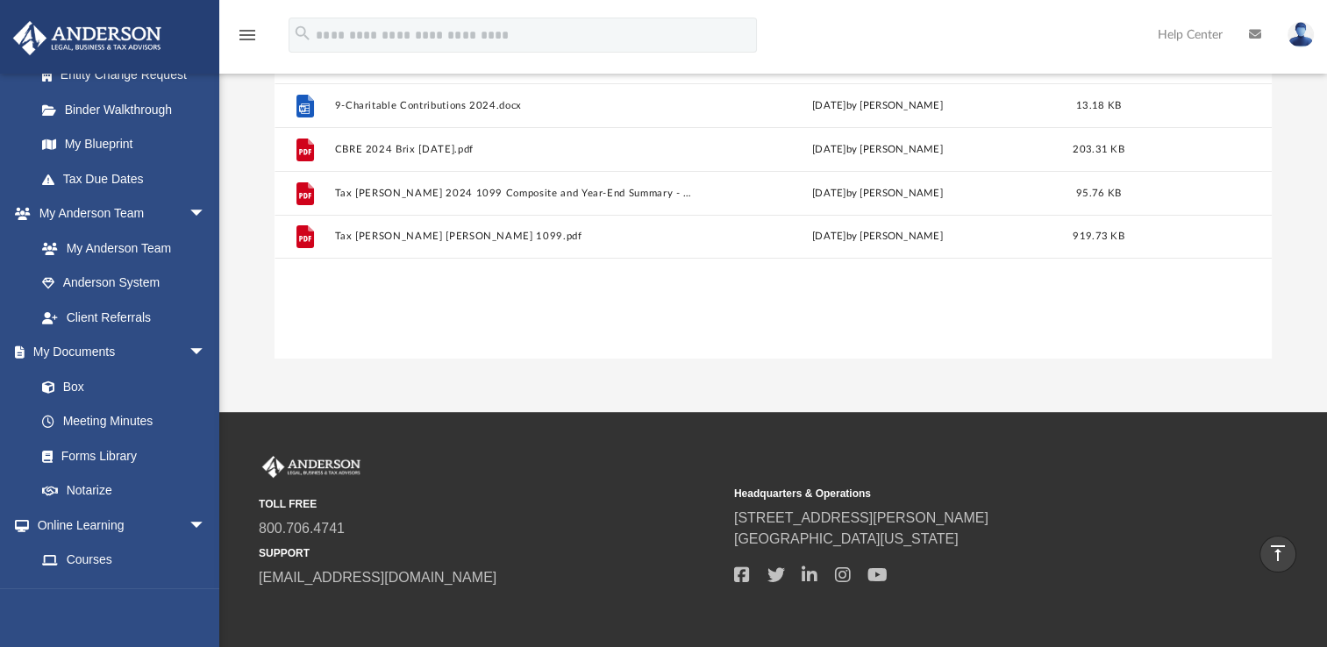
scroll to position [0, 0]
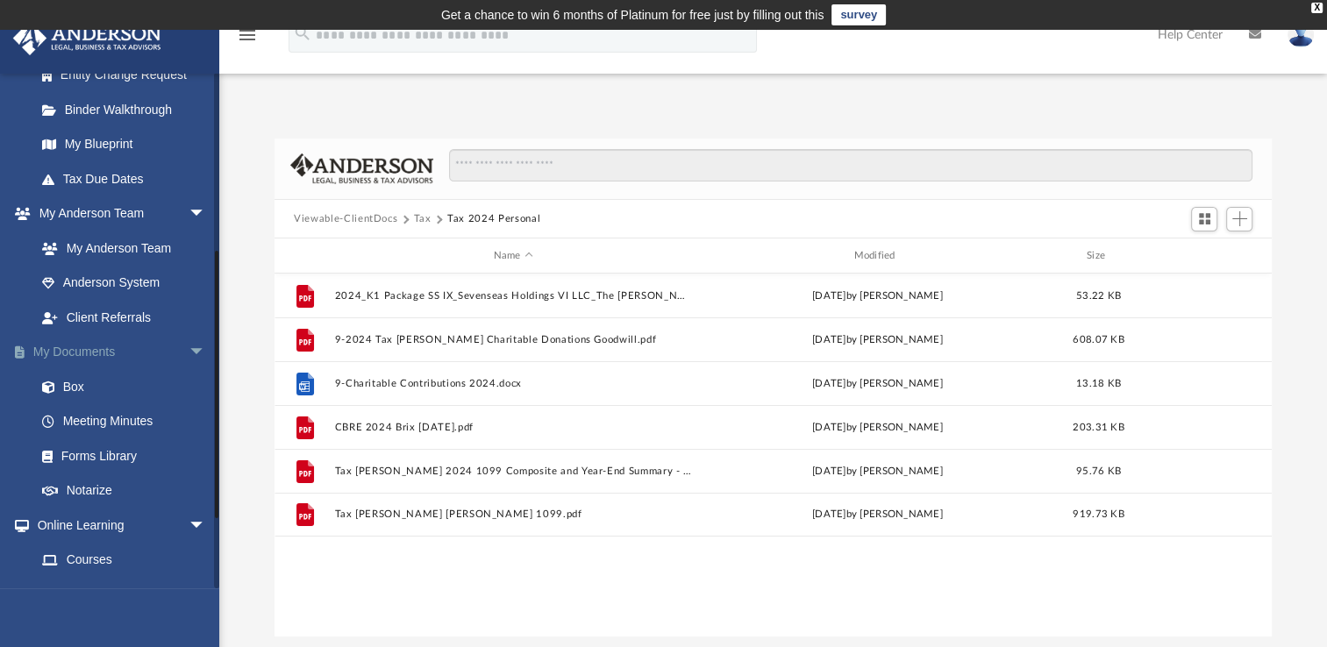
click at [189, 349] on span "arrow_drop_down" at bounding box center [206, 353] width 35 height 36
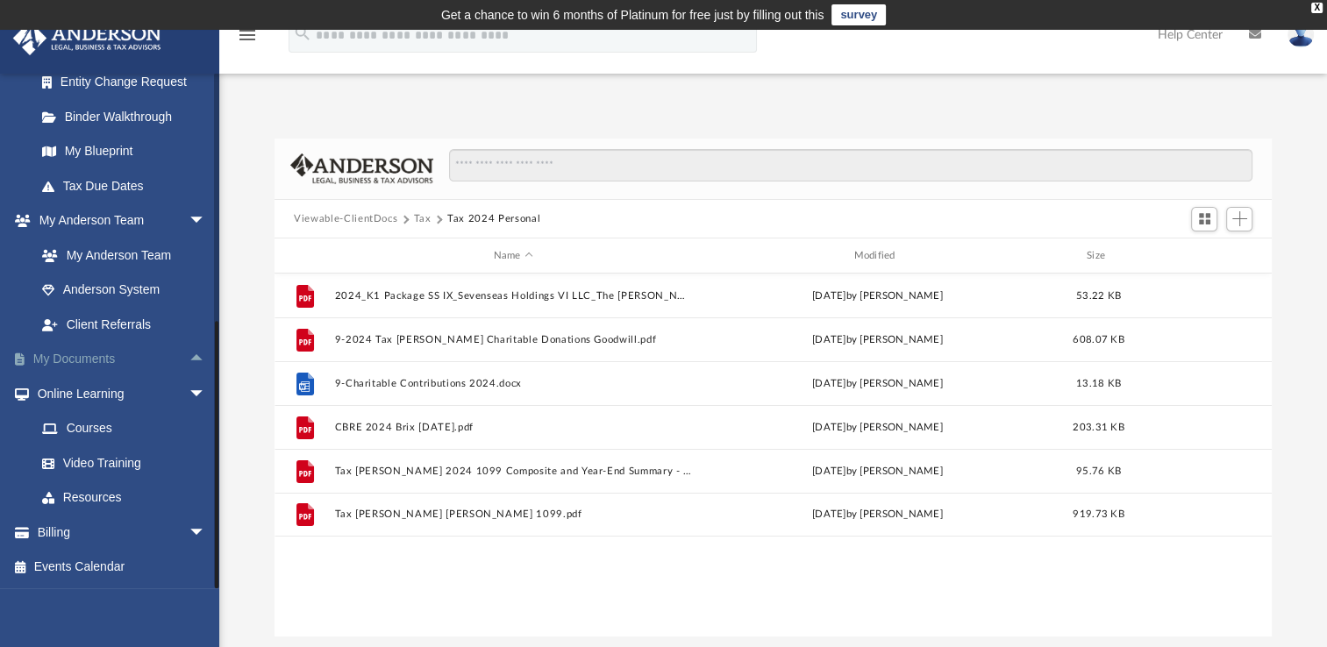
click at [189, 360] on span "arrow_drop_up" at bounding box center [206, 360] width 35 height 36
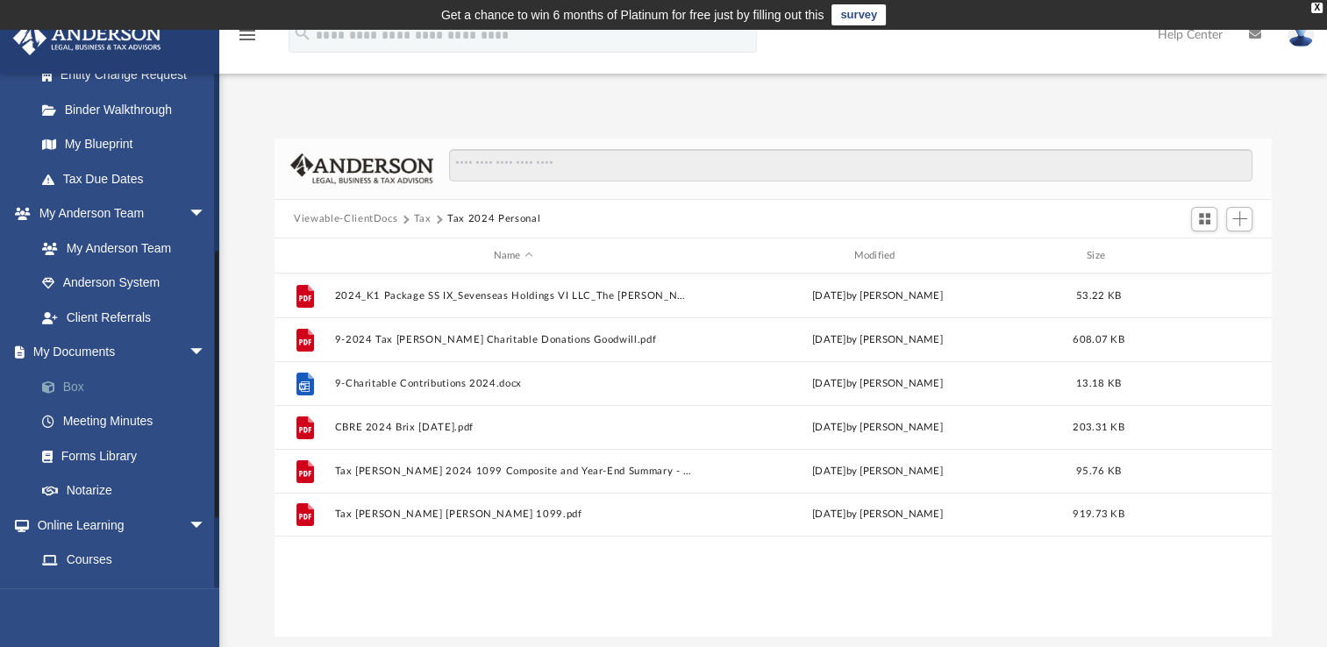
click at [70, 386] on link "Box" at bounding box center [129, 386] width 208 height 35
click at [1246, 216] on span "Add" at bounding box center [1239, 218] width 15 height 15
click at [1204, 218] on span "Switch to Grid View" at bounding box center [1204, 218] width 15 height 15
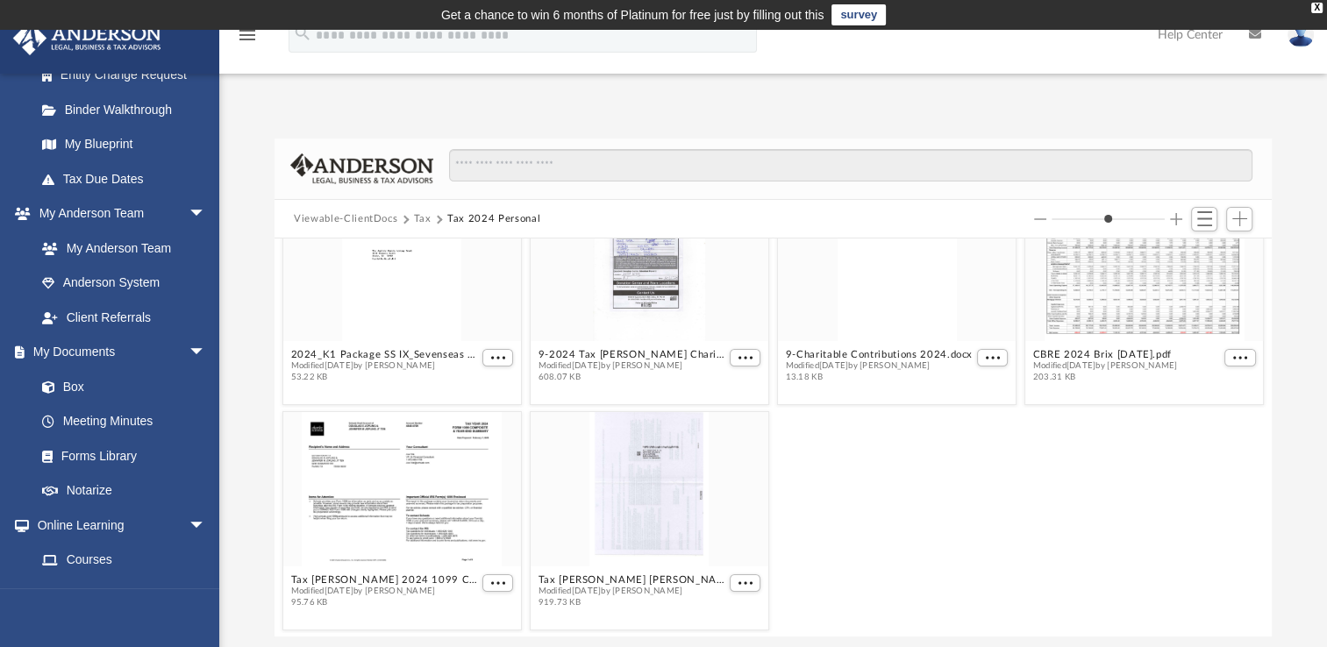
scroll to position [0, 0]
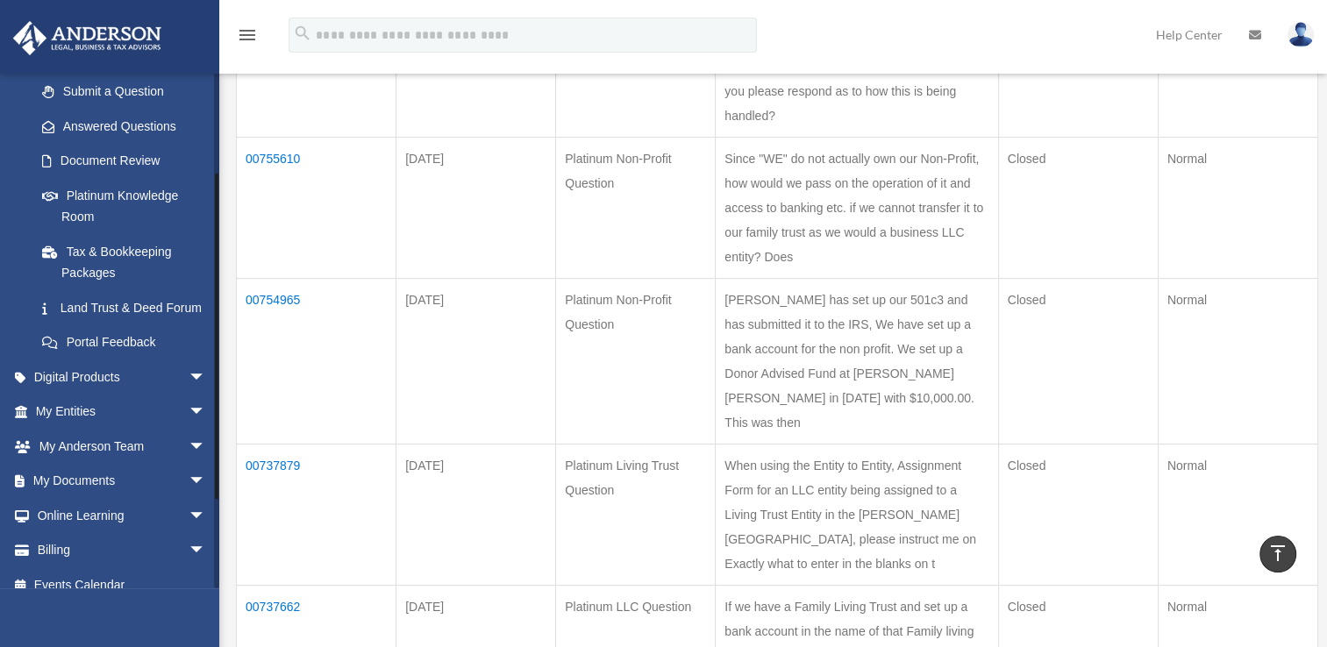
scroll to position [285, 0]
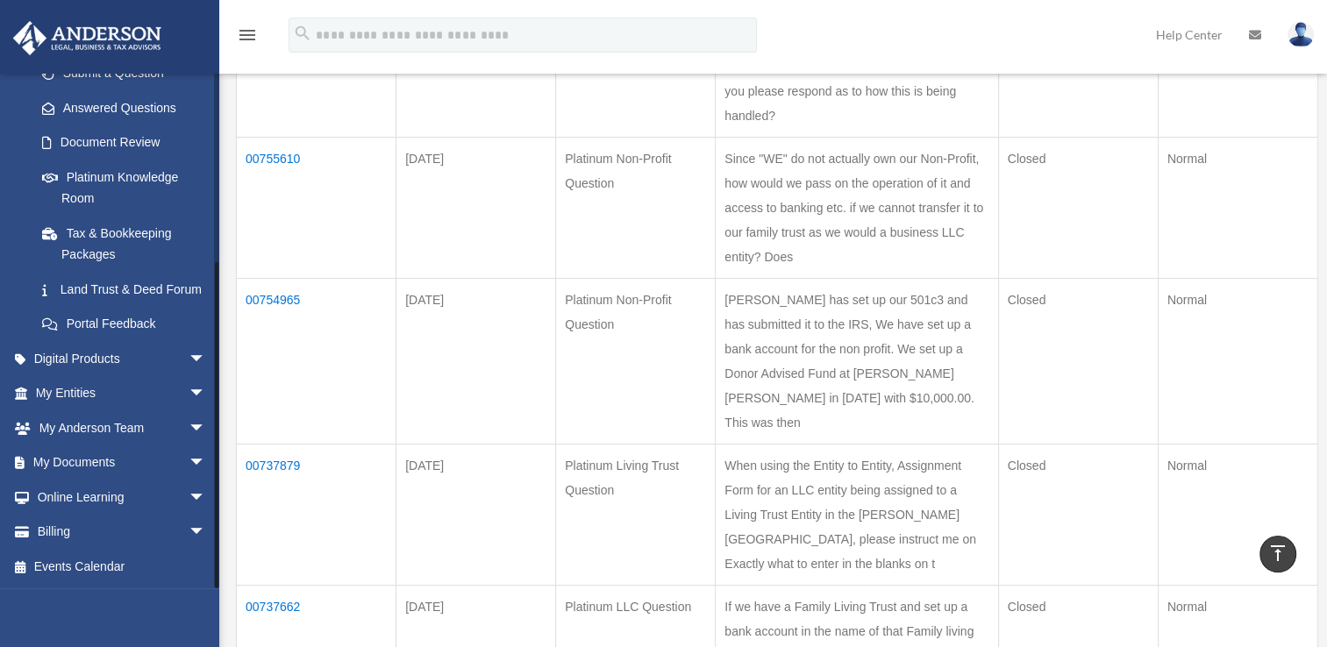
drag, startPoint x: 214, startPoint y: 227, endPoint x: 225, endPoint y: 426, distance: 199.4
click at [225, 426] on div "Past Questions & Answers [EMAIL_ADDRESS][DOMAIN_NAME] Sign Out [EMAIL_ADDRESS][…" at bounding box center [663, 639] width 1327 height 1781
drag, startPoint x: 216, startPoint y: 369, endPoint x: 228, endPoint y: 465, distance: 96.4
click at [228, 465] on div "Past Questions & Answers [EMAIL_ADDRESS][DOMAIN_NAME] Sign Out [EMAIL_ADDRESS][…" at bounding box center [663, 639] width 1327 height 1781
click at [189, 461] on span "arrow_drop_down" at bounding box center [206, 464] width 35 height 36
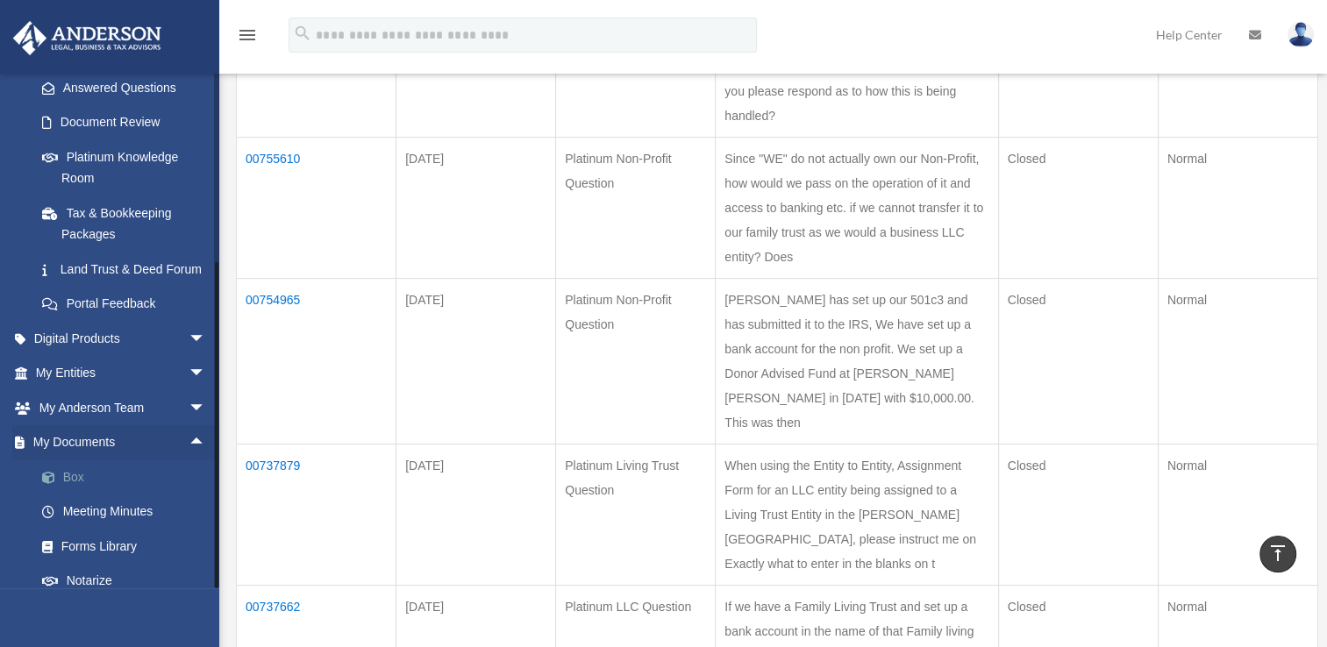
click at [102, 495] on link "Box" at bounding box center [129, 477] width 208 height 35
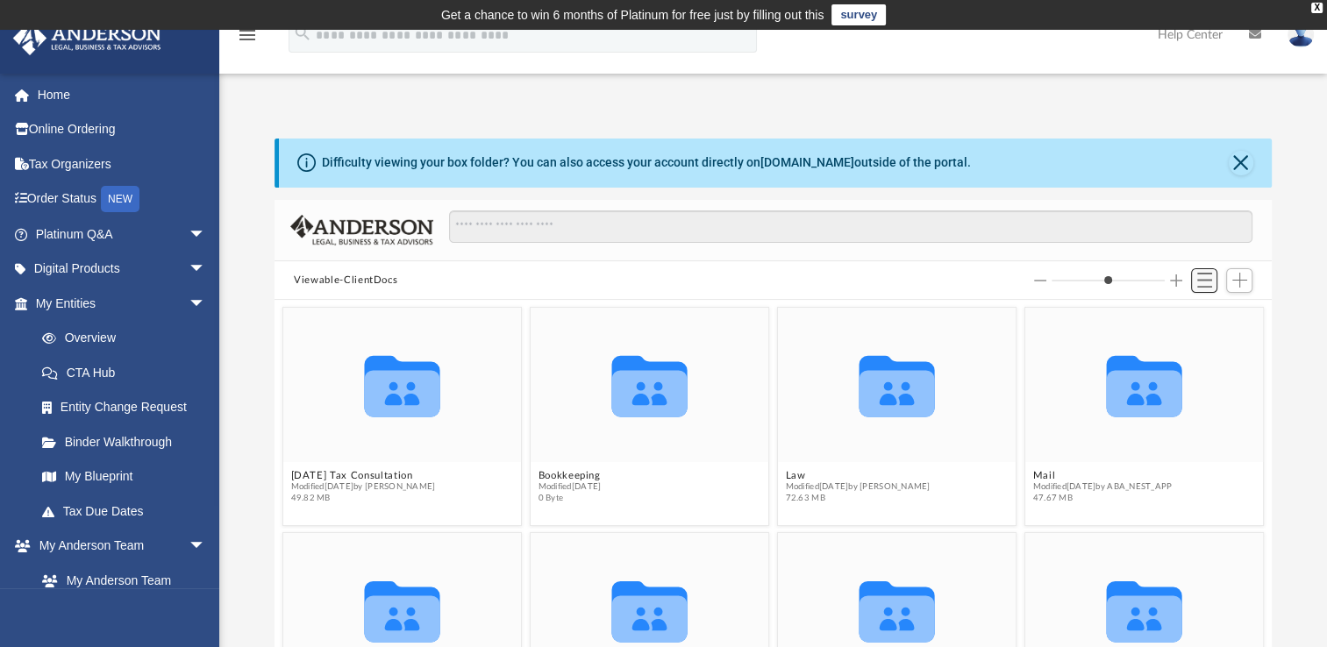
click at [1205, 280] on span "Switch to List View" at bounding box center [1204, 280] width 15 height 15
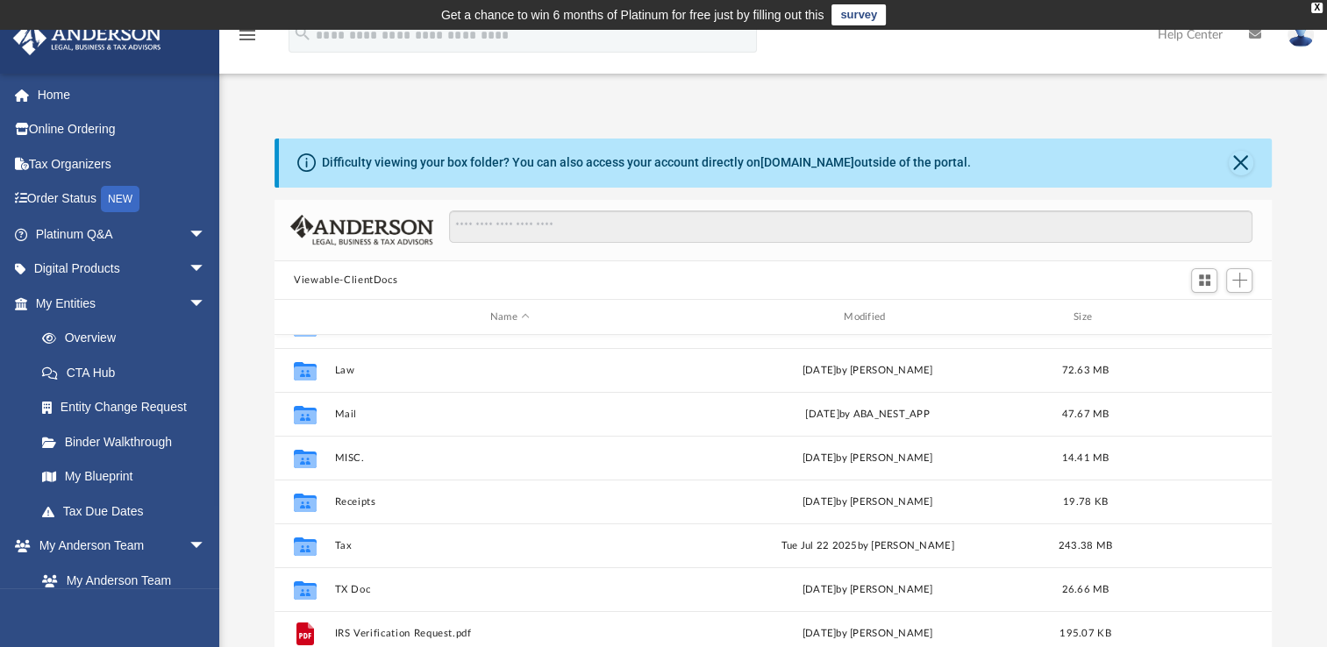
scroll to position [75, 0]
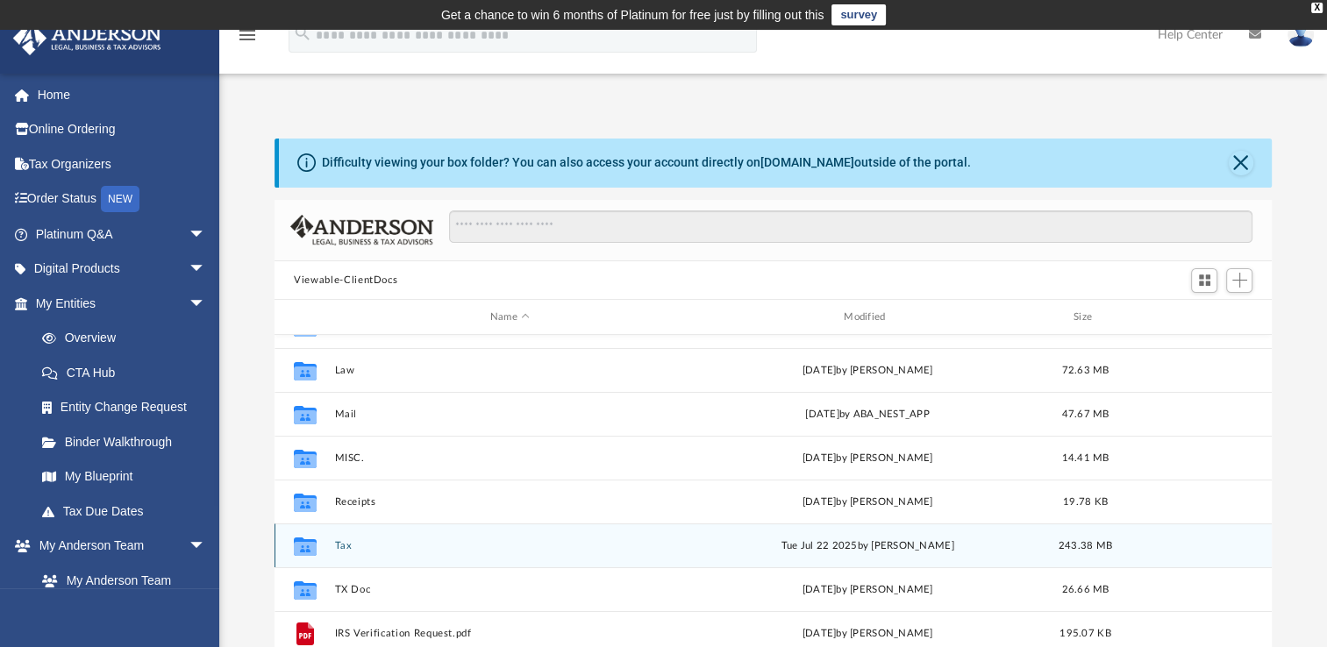
click at [345, 547] on button "Tax" at bounding box center [510, 545] width 350 height 11
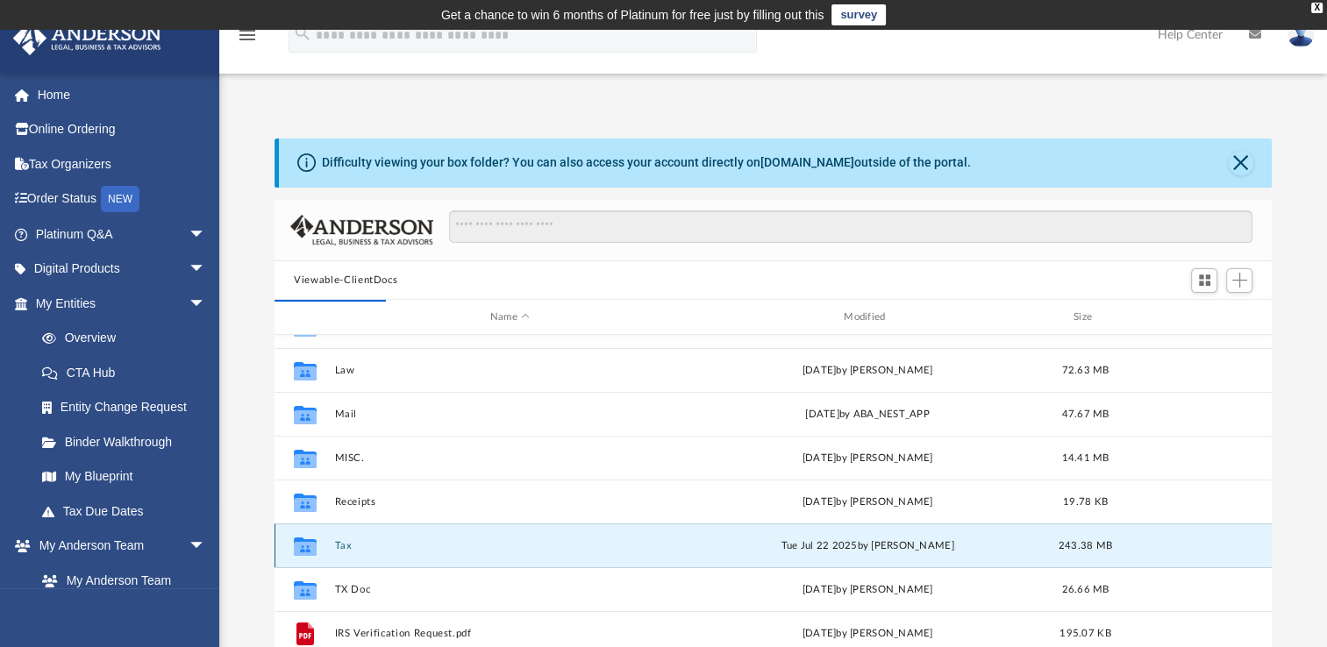
scroll to position [0, 0]
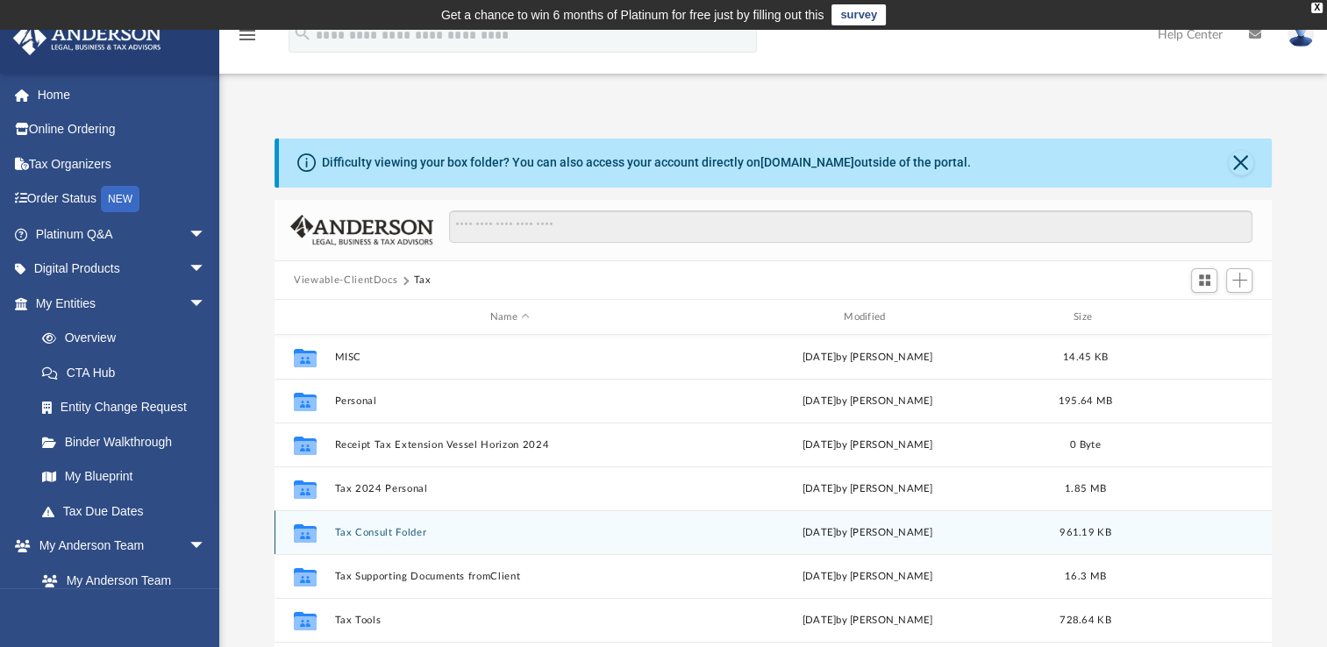
drag, startPoint x: 1261, startPoint y: 433, endPoint x: 1237, endPoint y: 525, distance: 94.5
drag, startPoint x: 1237, startPoint y: 525, endPoint x: 1229, endPoint y: 550, distance: 26.6
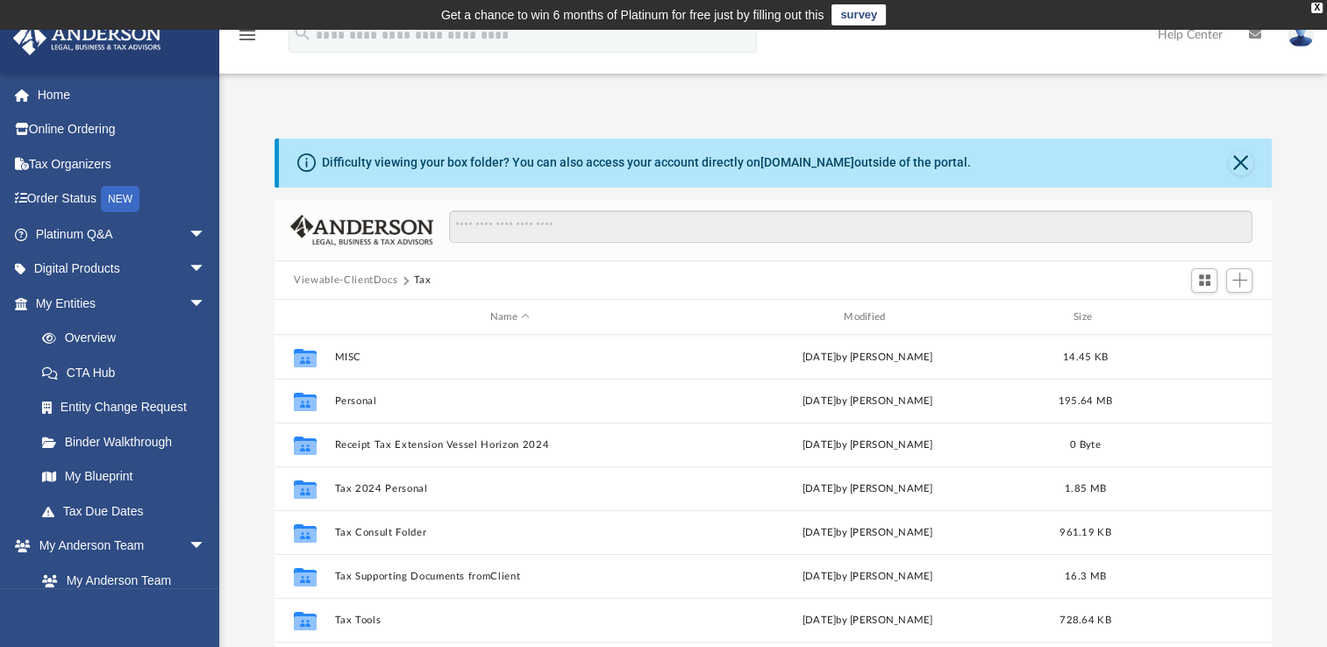
drag, startPoint x: 1229, startPoint y: 550, endPoint x: 1018, endPoint y: 125, distance: 475.1
click at [1018, 125] on div "Difficulty viewing your box folder? You can also access your account directly o…" at bounding box center [773, 400] width 1108 height 597
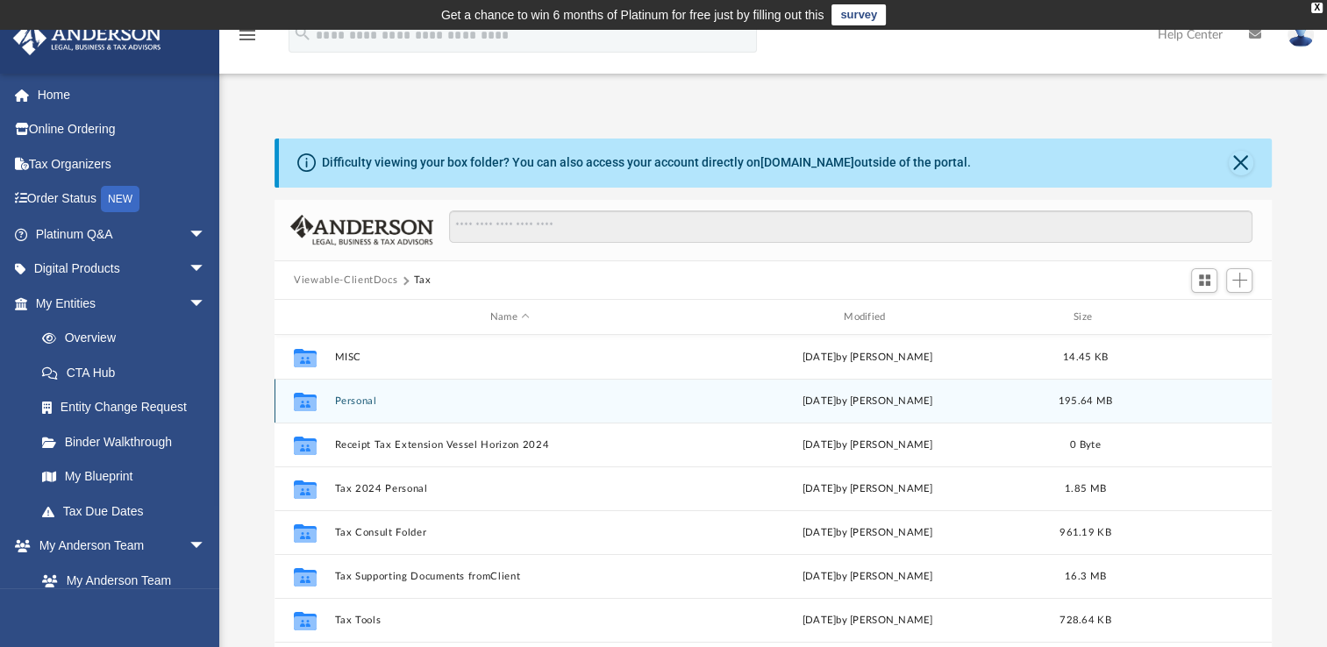
click at [351, 400] on button "Personal" at bounding box center [510, 401] width 350 height 11
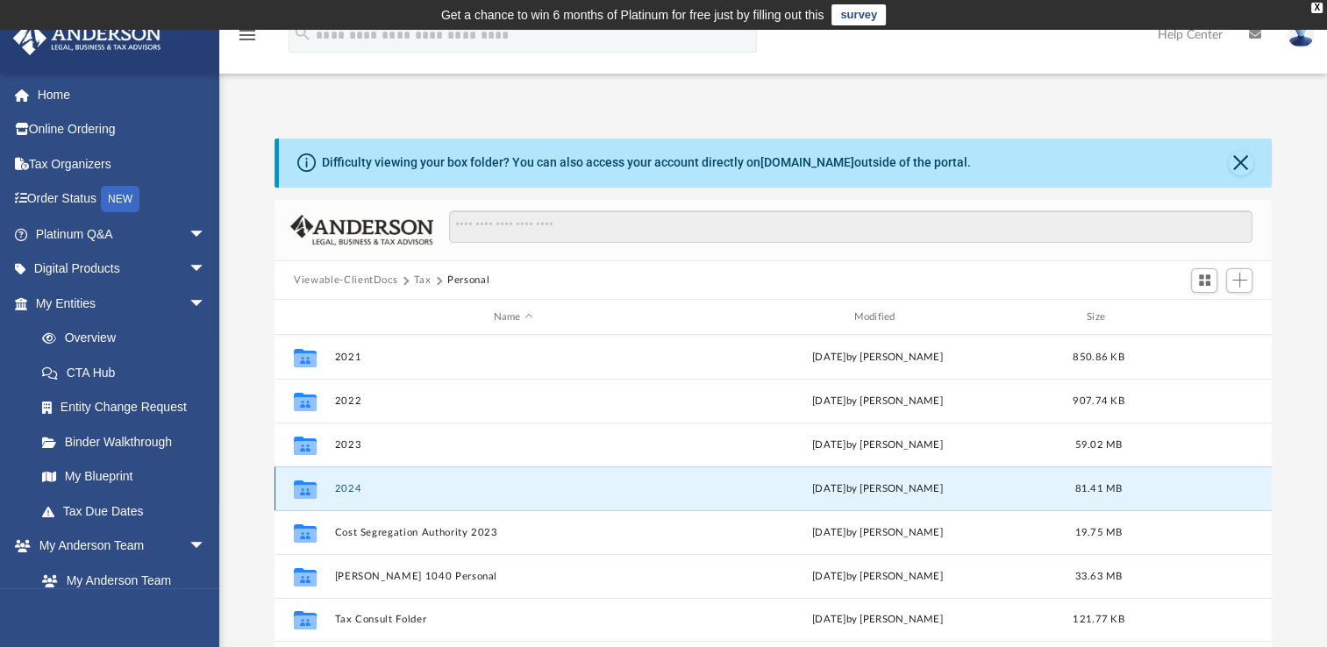
drag, startPoint x: 350, startPoint y: 482, endPoint x: 341, endPoint y: 489, distance: 11.2
click at [341, 489] on button "2024" at bounding box center [513, 488] width 357 height 11
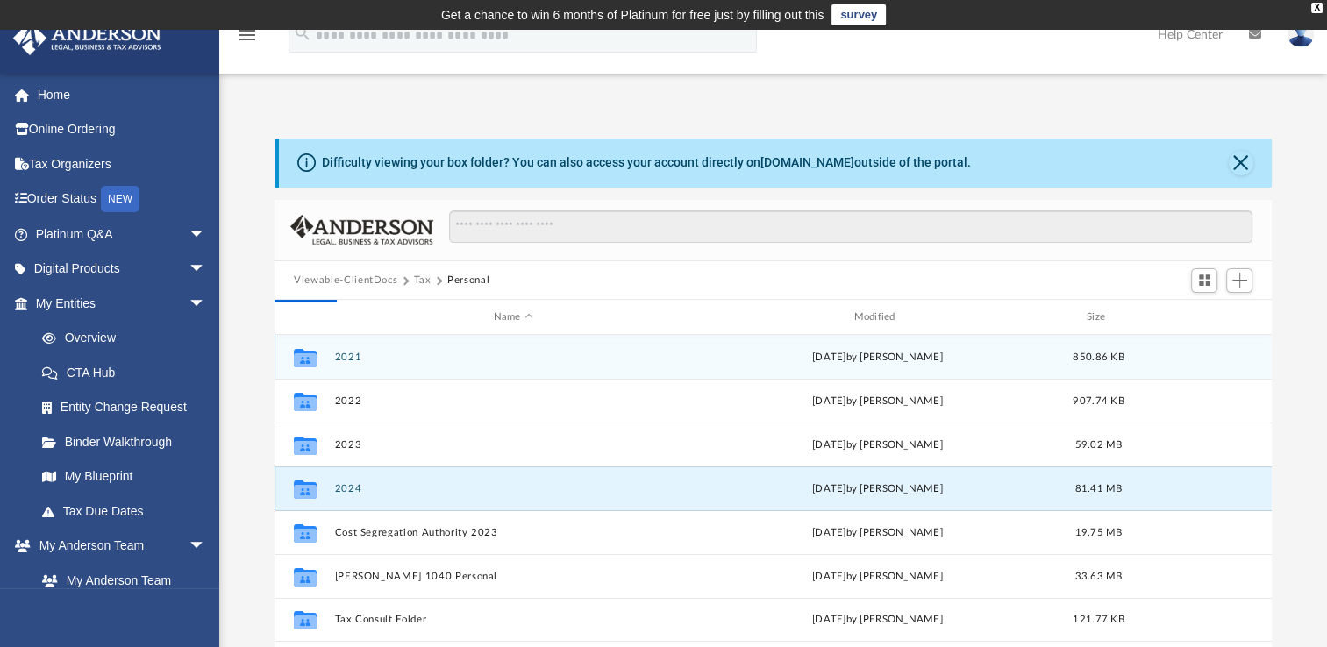
click at [341, 489] on button "2024" at bounding box center [513, 488] width 357 height 11
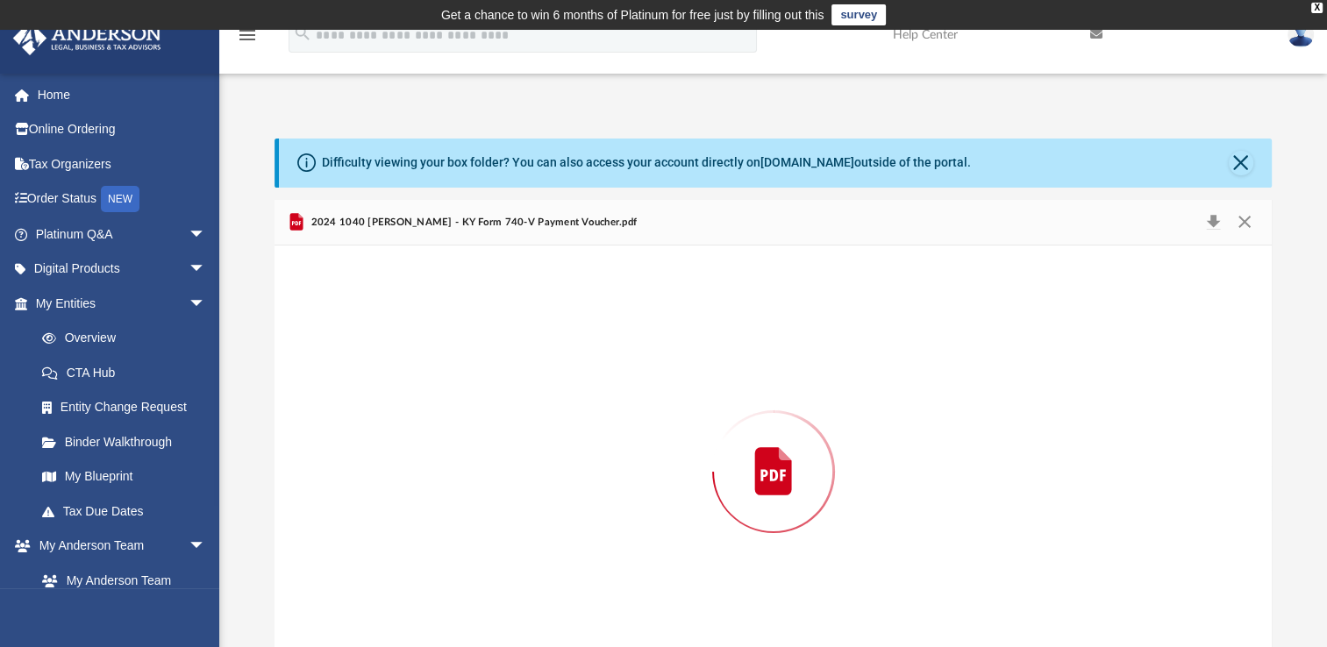
scroll to position [50, 0]
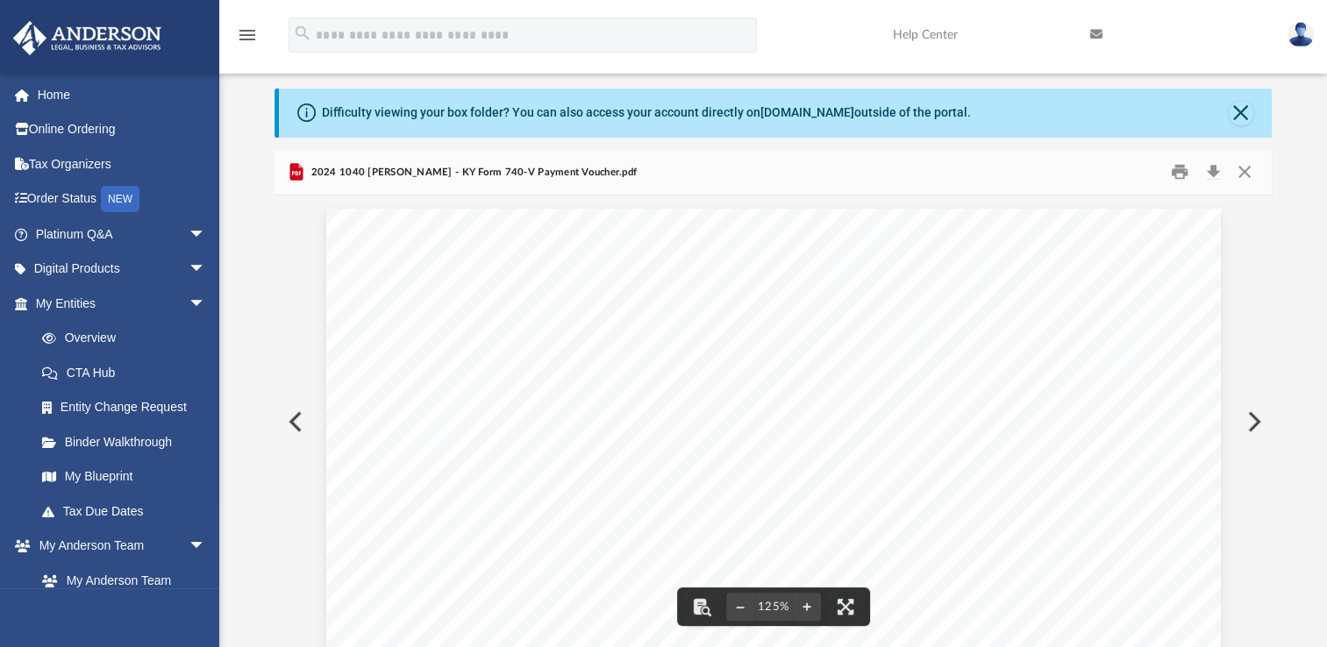
click at [296, 425] on button "Preview" at bounding box center [294, 421] width 39 height 49
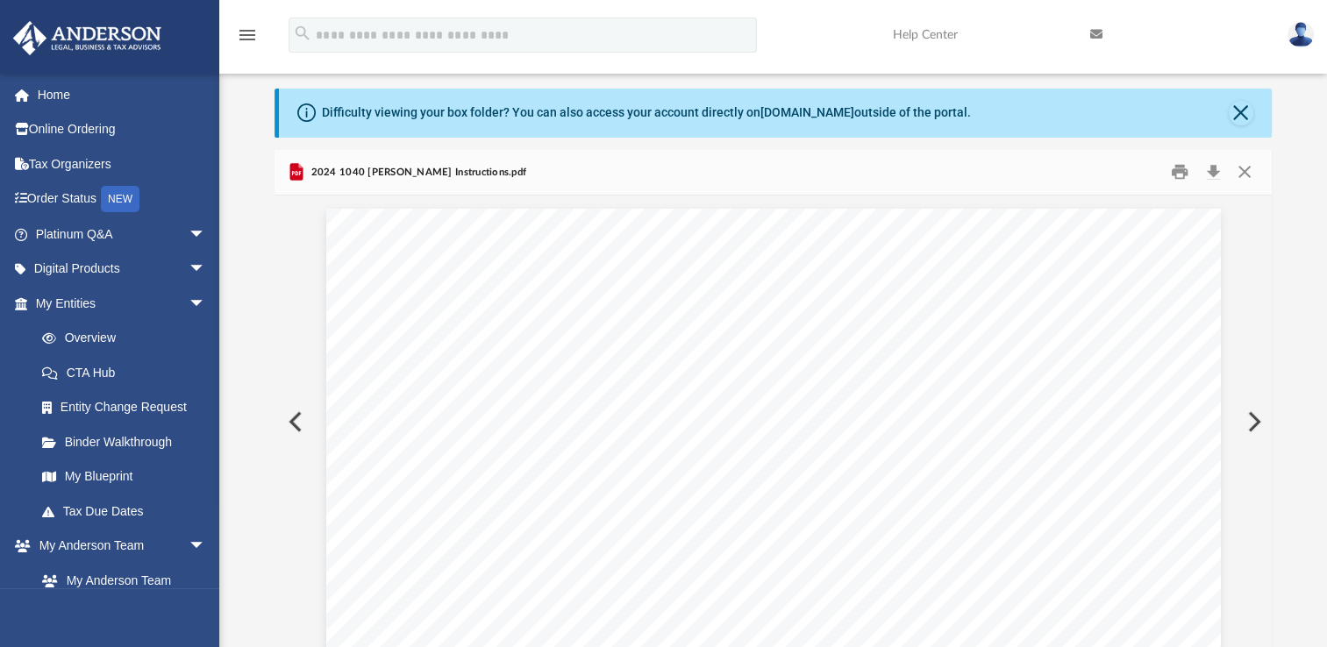
click at [296, 425] on button "Preview" at bounding box center [294, 421] width 39 height 49
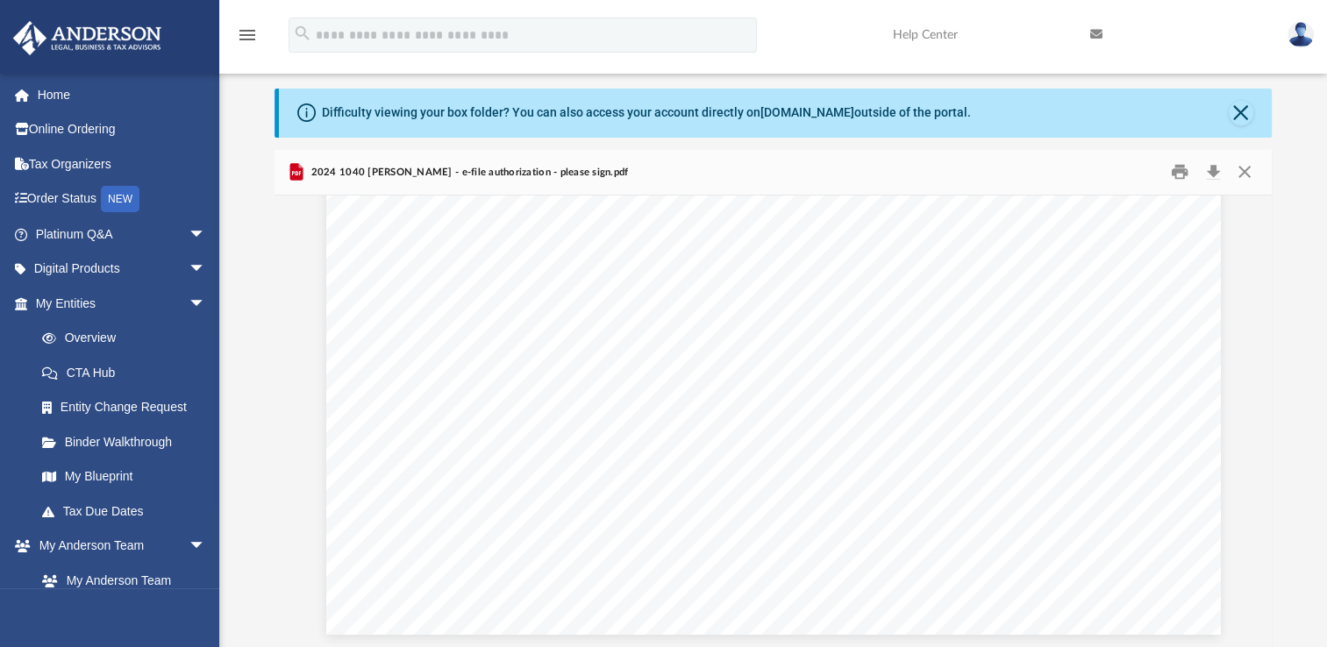
drag, startPoint x: 1324, startPoint y: 371, endPoint x: 1325, endPoint y: 429, distance: 57.9
click at [1325, 429] on div "Difficulty viewing your box folder? You can also access your account directly o…" at bounding box center [773, 369] width 1108 height 561
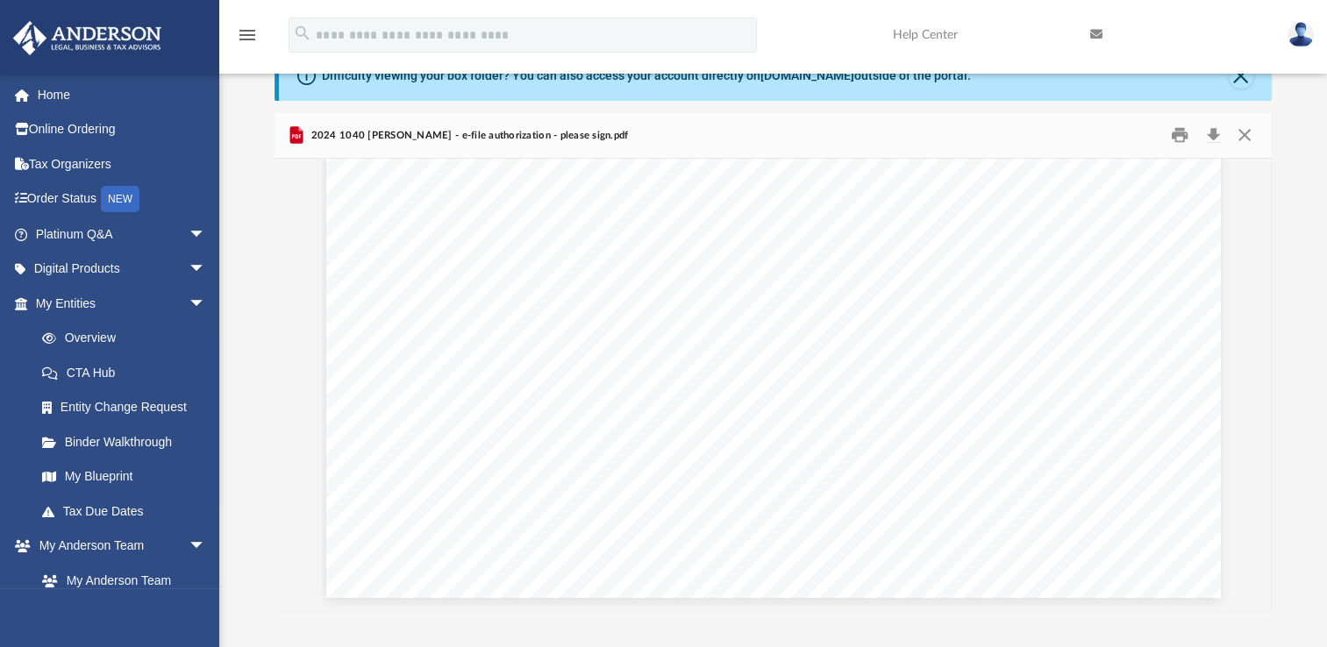
scroll to position [95, 0]
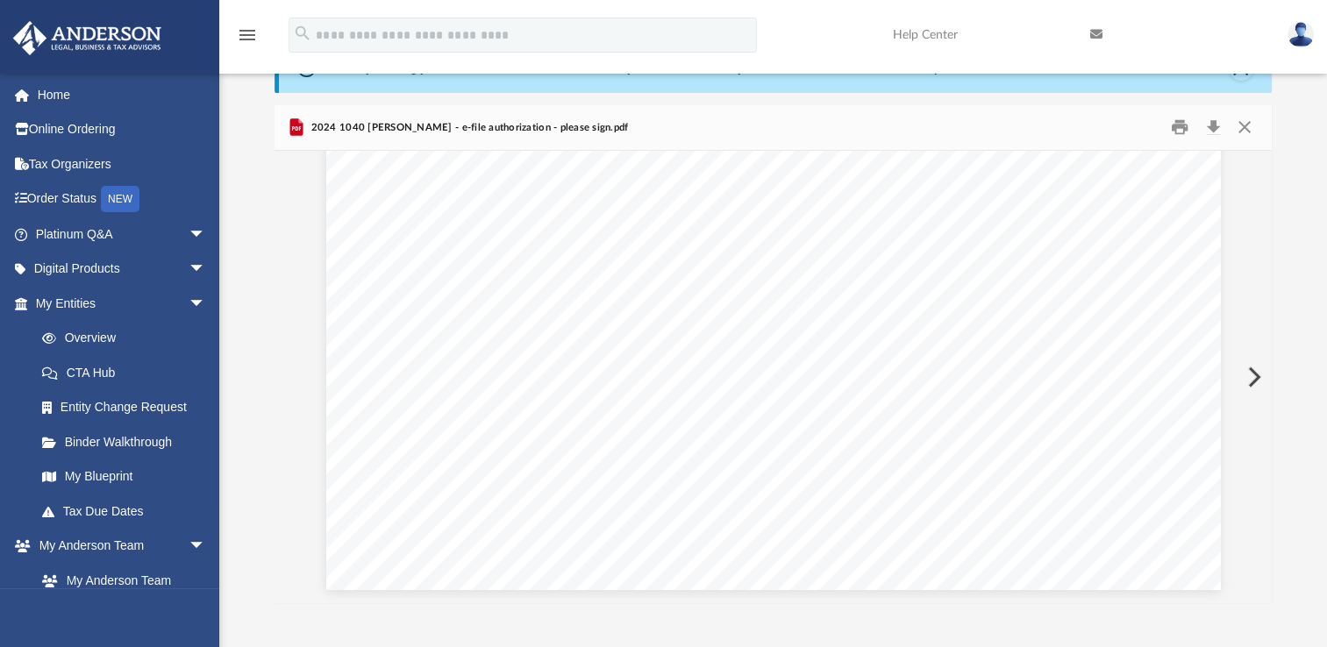
click at [1252, 375] on button "Preview" at bounding box center [1252, 377] width 39 height 49
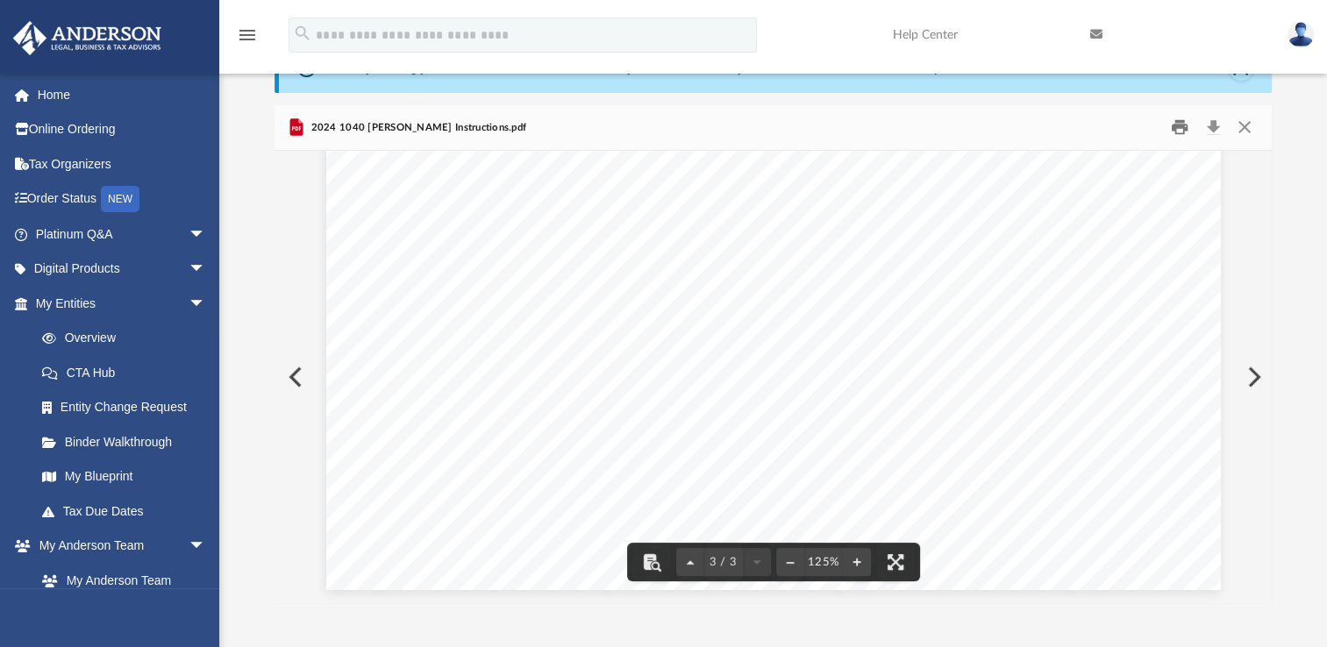
click at [1181, 128] on button "Print" at bounding box center [1179, 127] width 35 height 27
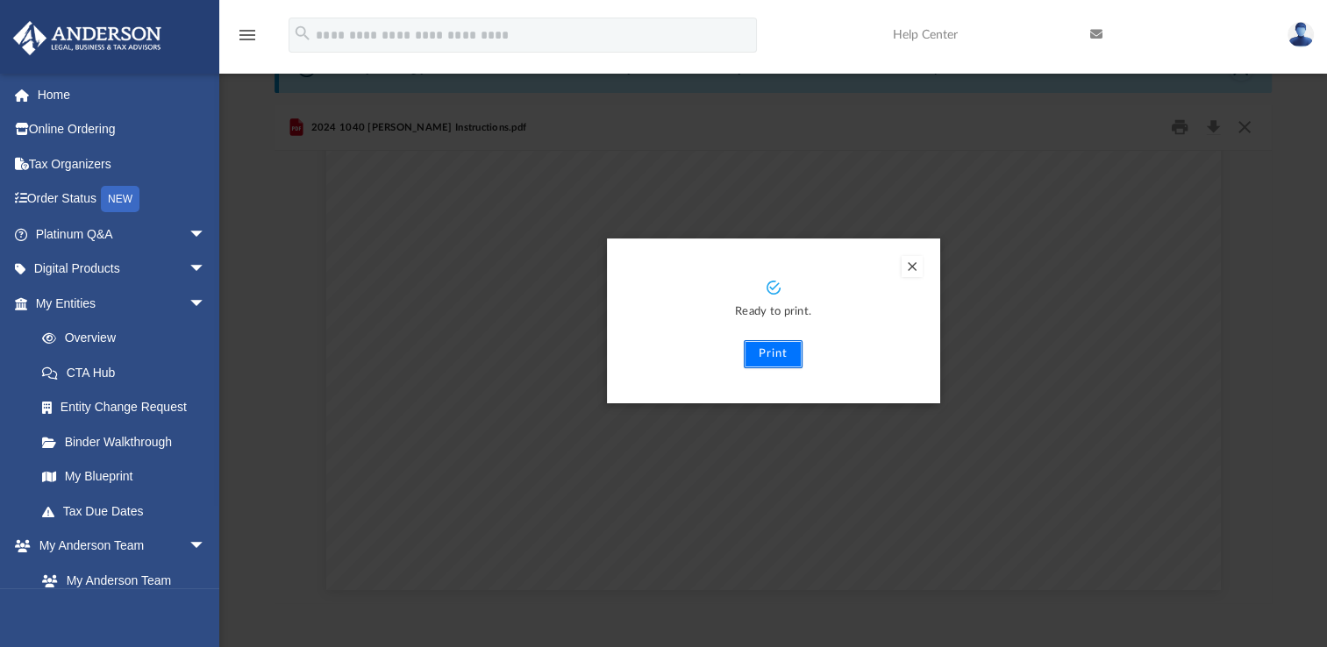
click at [773, 351] on button "Print" at bounding box center [773, 354] width 59 height 28
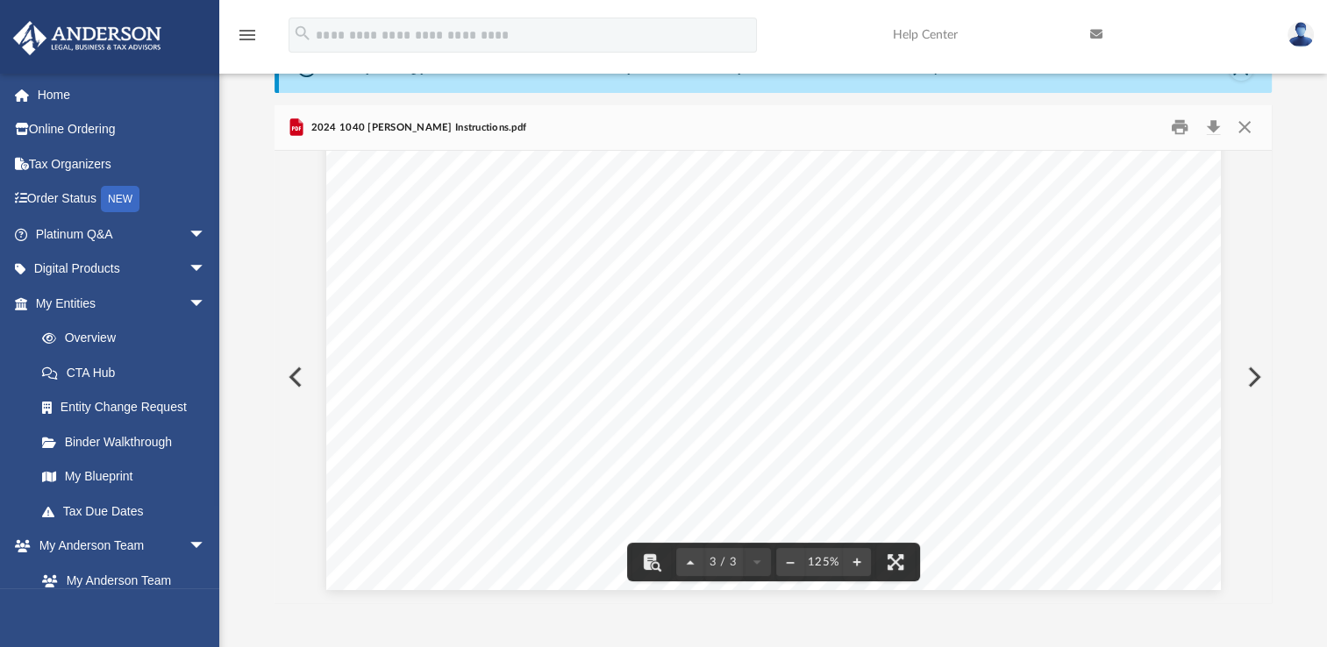
click at [1254, 380] on button "Preview" at bounding box center [1252, 377] width 39 height 49
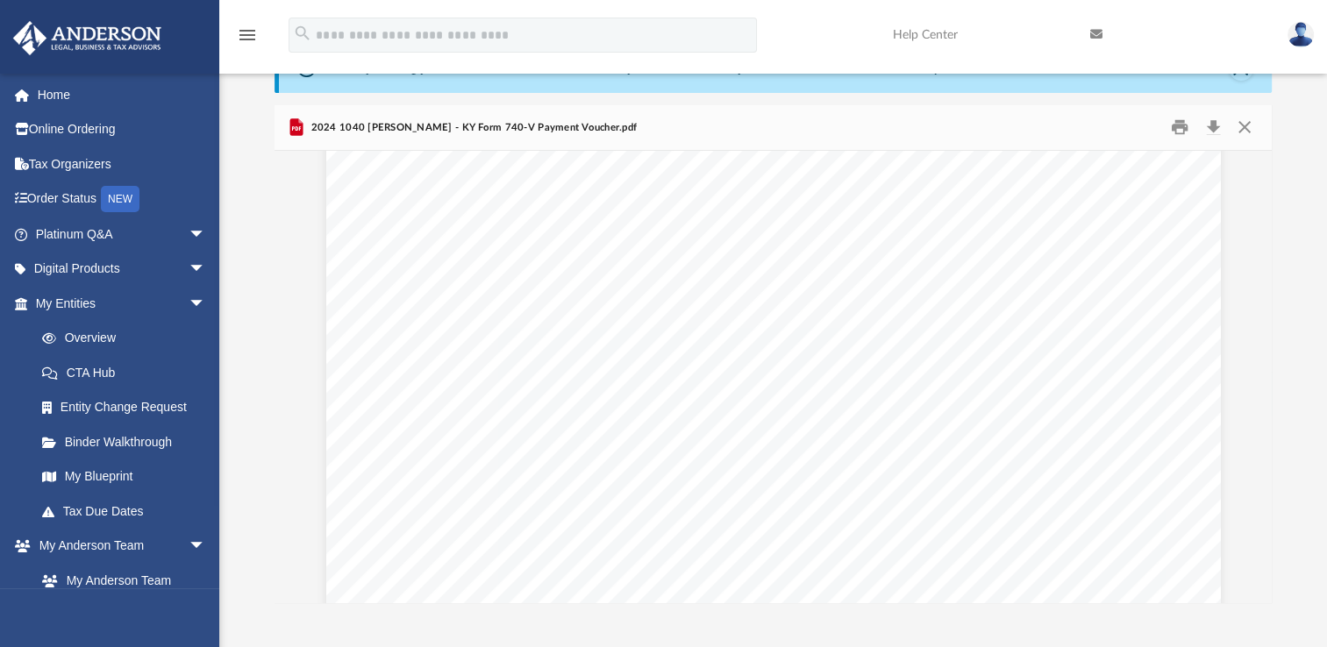
scroll to position [0, 0]
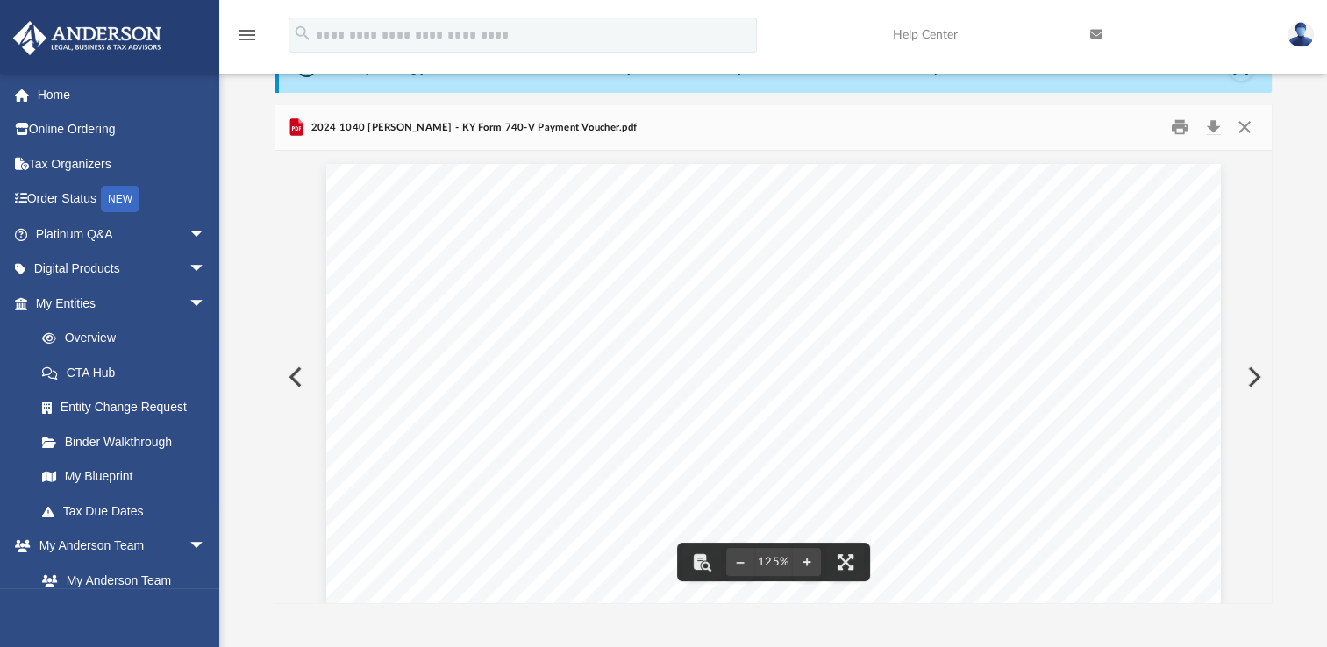
click at [1247, 374] on button "Preview" at bounding box center [1252, 377] width 39 height 49
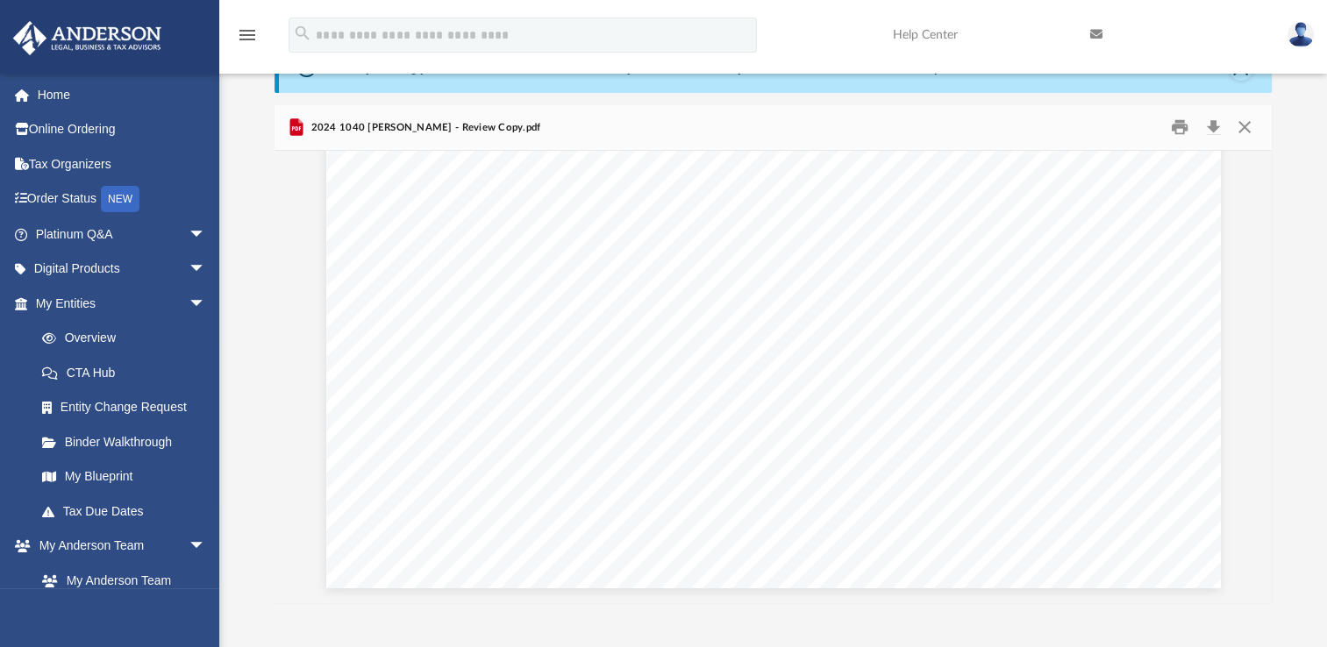
scroll to position [12577, 0]
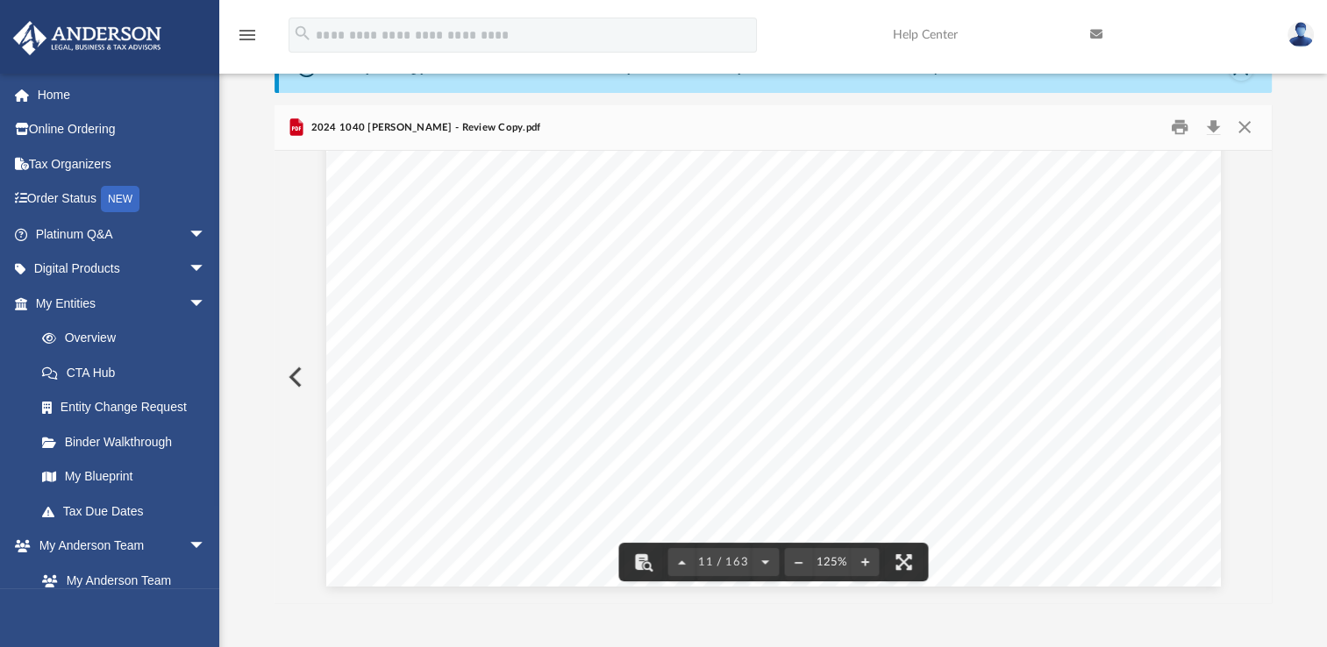
click at [1267, 208] on div "Viewable-ClientDocs ··· Personal 2024 Name Modified Size Collaborated Folder Su…" at bounding box center [773, 354] width 997 height 499
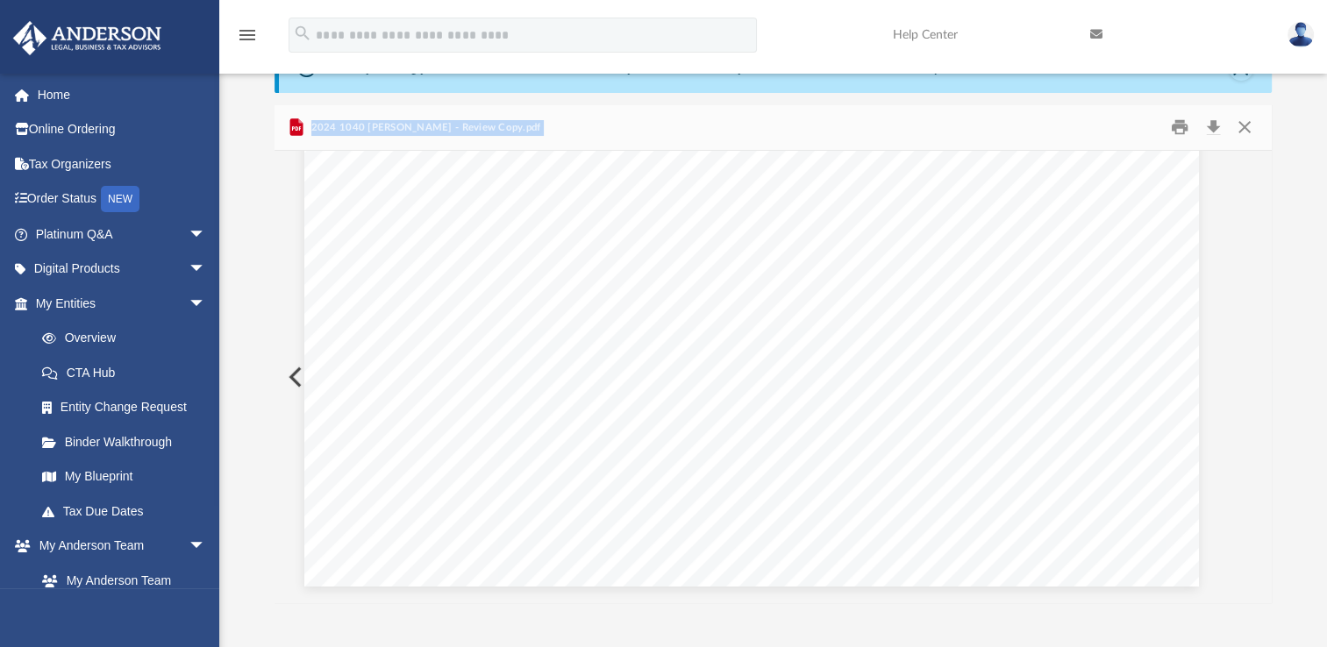
drag, startPoint x: 1267, startPoint y: 208, endPoint x: 1175, endPoint y: 251, distance: 101.6
click at [1175, 251] on div "Credit for other dependents Department of the Treasury - Internal Revenue Servi…" at bounding box center [751, 8] width 895 height 1158
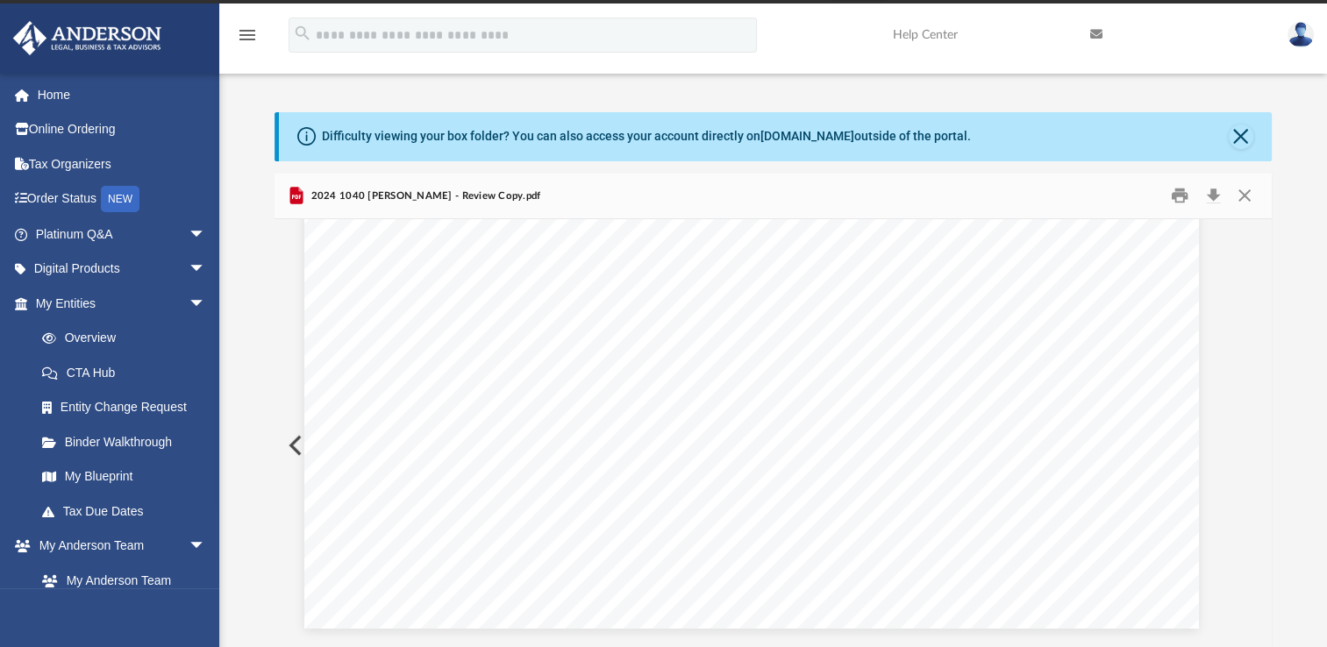
scroll to position [0, 0]
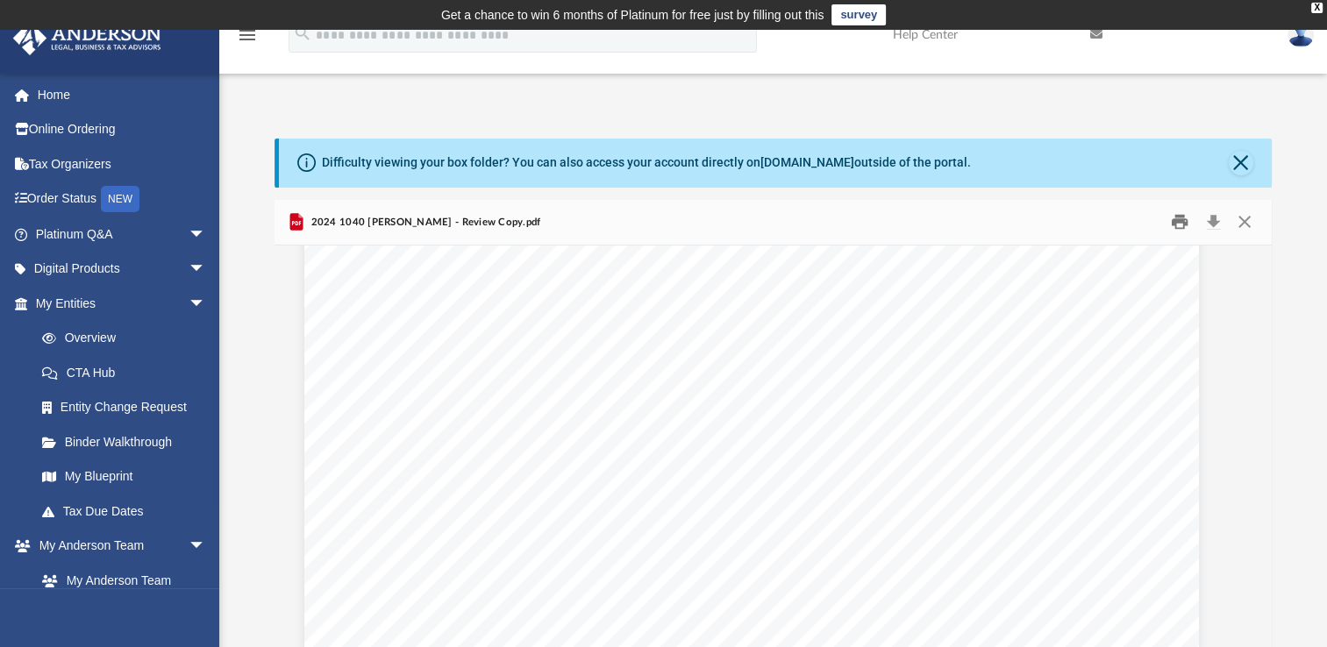
click at [1180, 225] on button "Print" at bounding box center [1179, 222] width 35 height 27
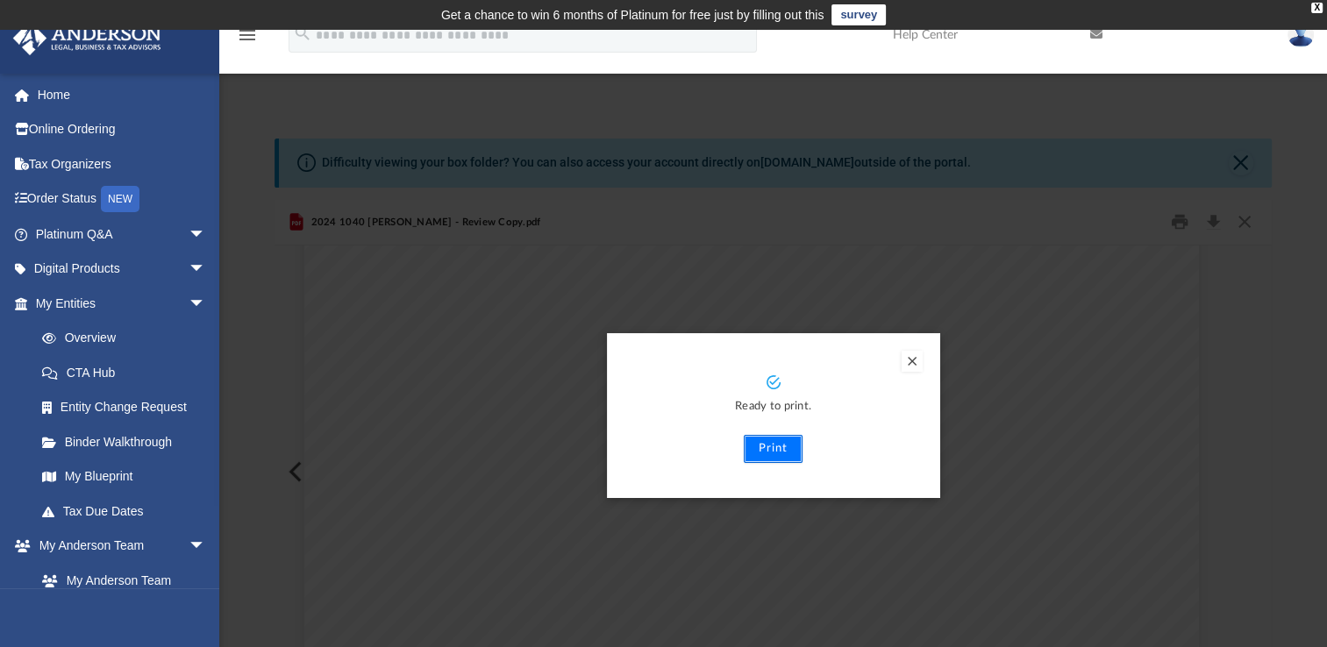
click at [775, 447] on button "Print" at bounding box center [773, 449] width 59 height 28
